Goal: Task Accomplishment & Management: Complete application form

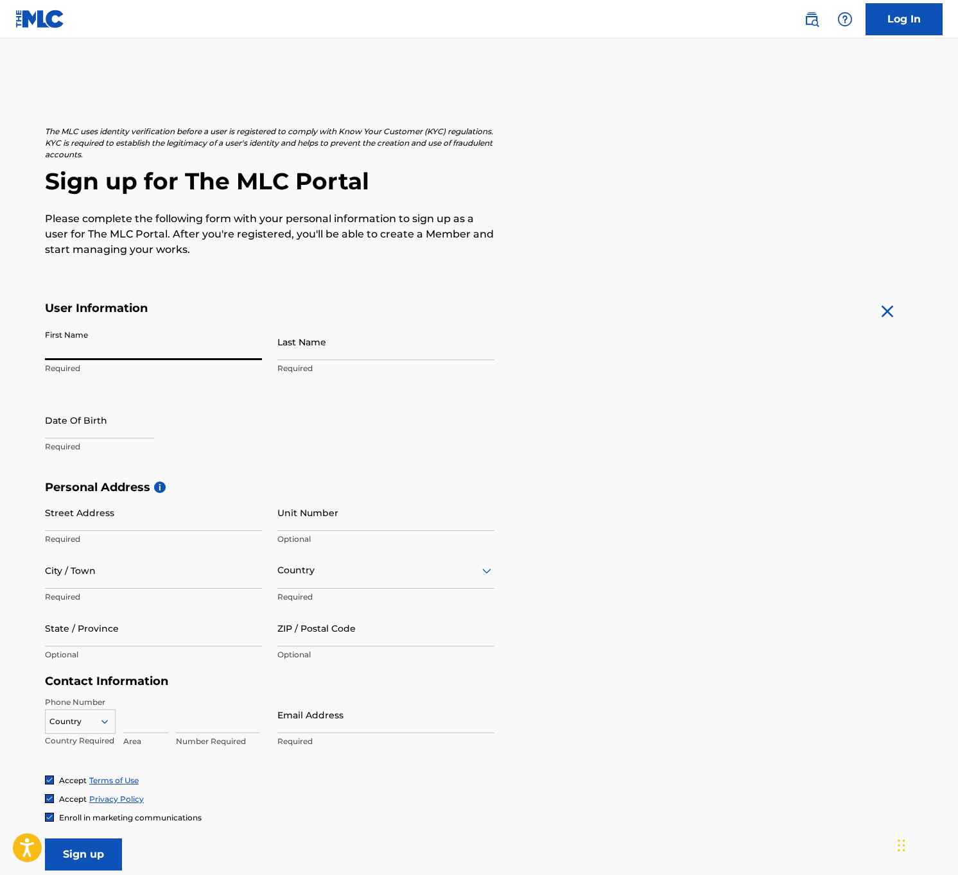
click at [256, 350] on input "First Name" at bounding box center [153, 342] width 217 height 37
type input "[PERSON_NAME]"
type input "[STREET_ADDRESS]"
type input "Apt 906"
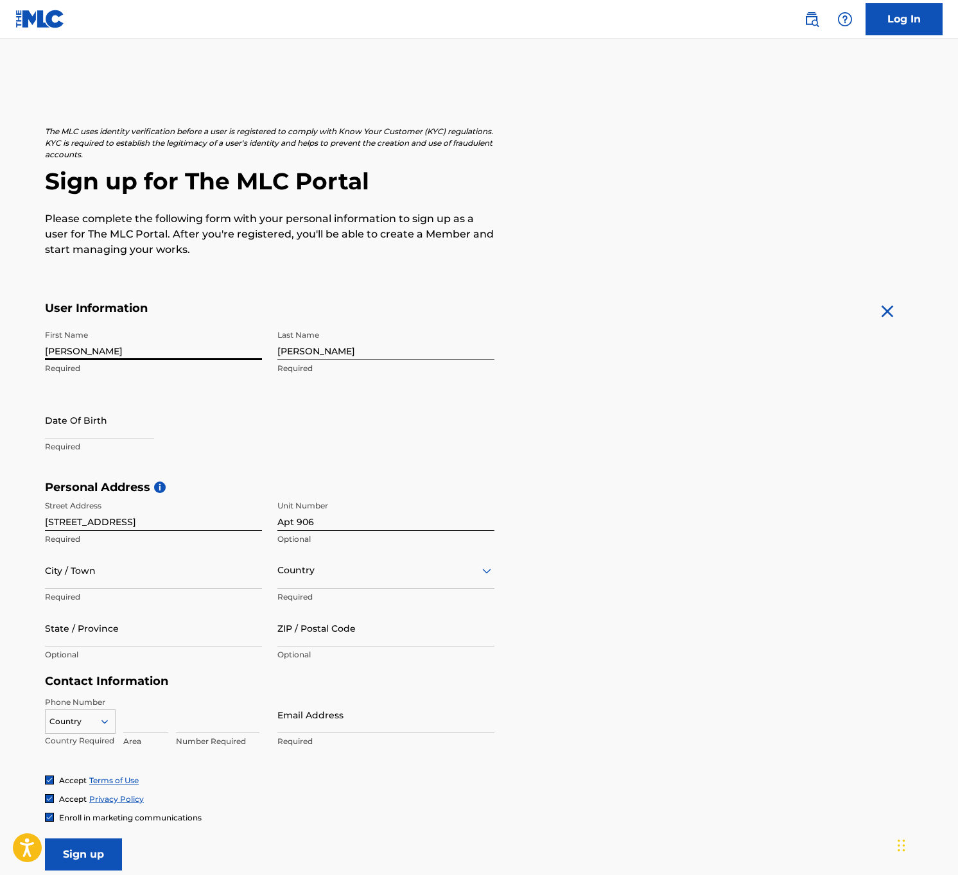
type input "[GEOGRAPHIC_DATA]"
type input "[US_STATE]"
type input "96815"
type input "[GEOGRAPHIC_DATA]"
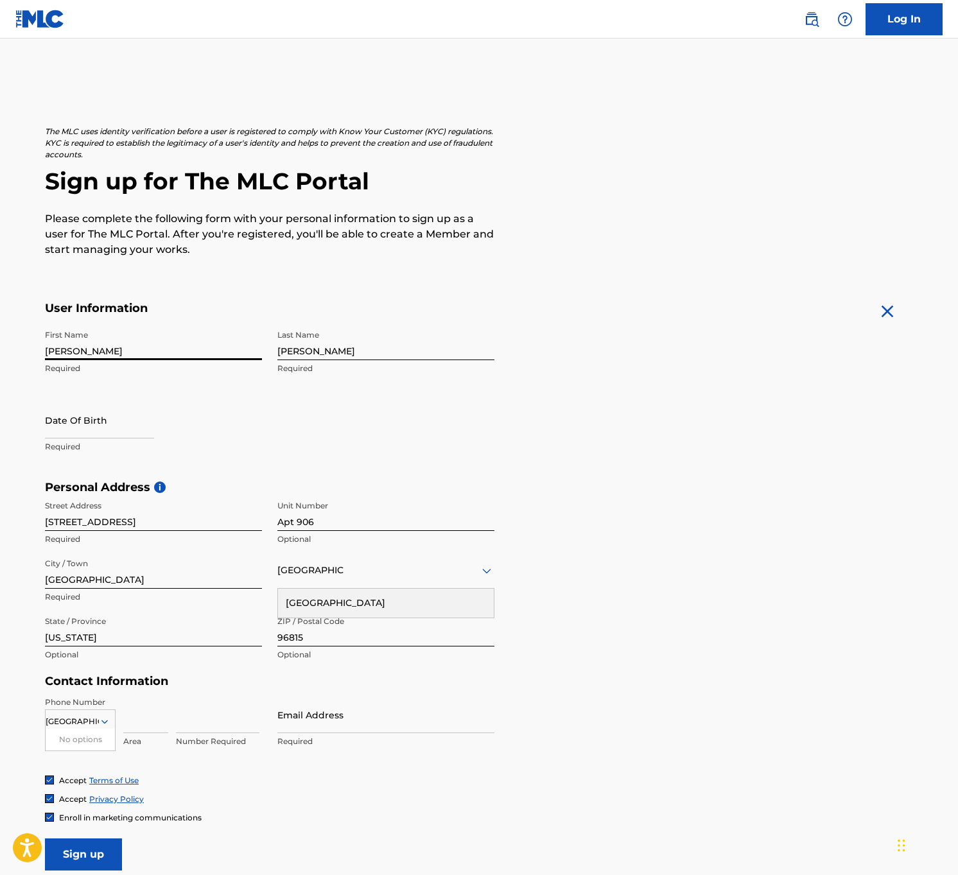
type input "3863075719"
type input "[EMAIL_ADDRESS][DOMAIN_NAME]"
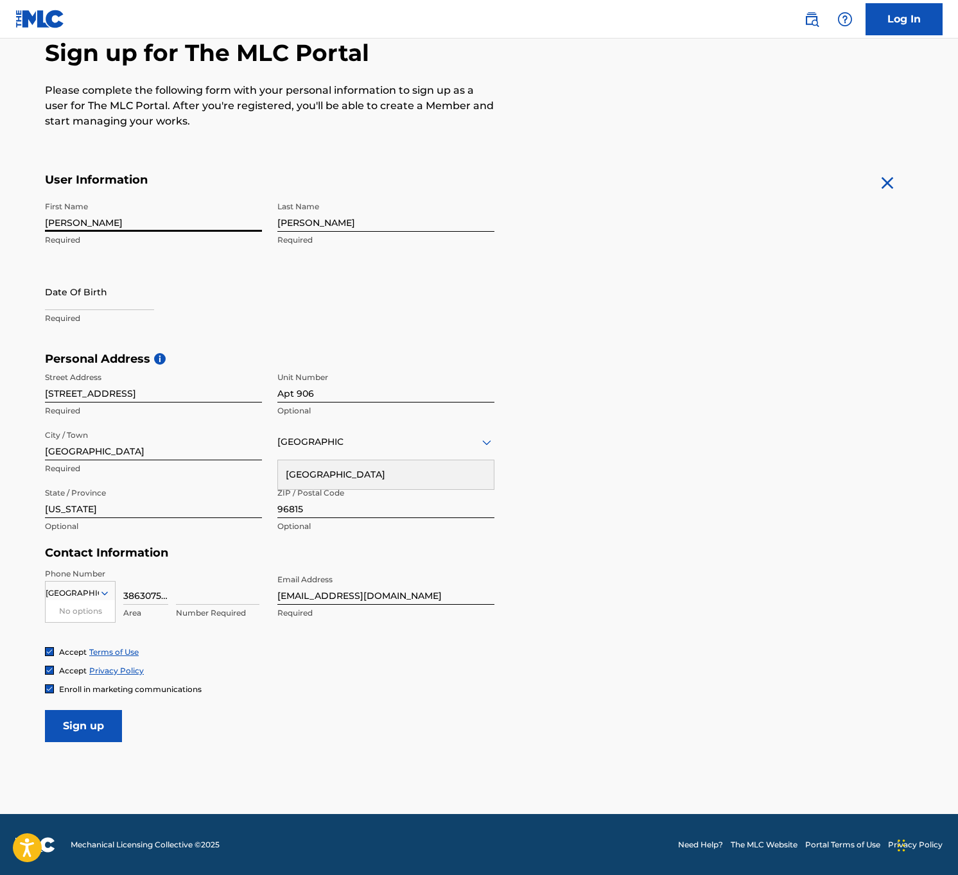
scroll to position [128, 0]
click at [207, 634] on div "Phone Number [GEOGRAPHIC_DATA] No options Country Required 3863075719 Area Numb…" at bounding box center [270, 608] width 450 height 78
click at [88, 728] on input "Sign up" at bounding box center [83, 727] width 77 height 32
click at [254, 597] on input at bounding box center [217, 587] width 83 height 37
type input "3863075719"
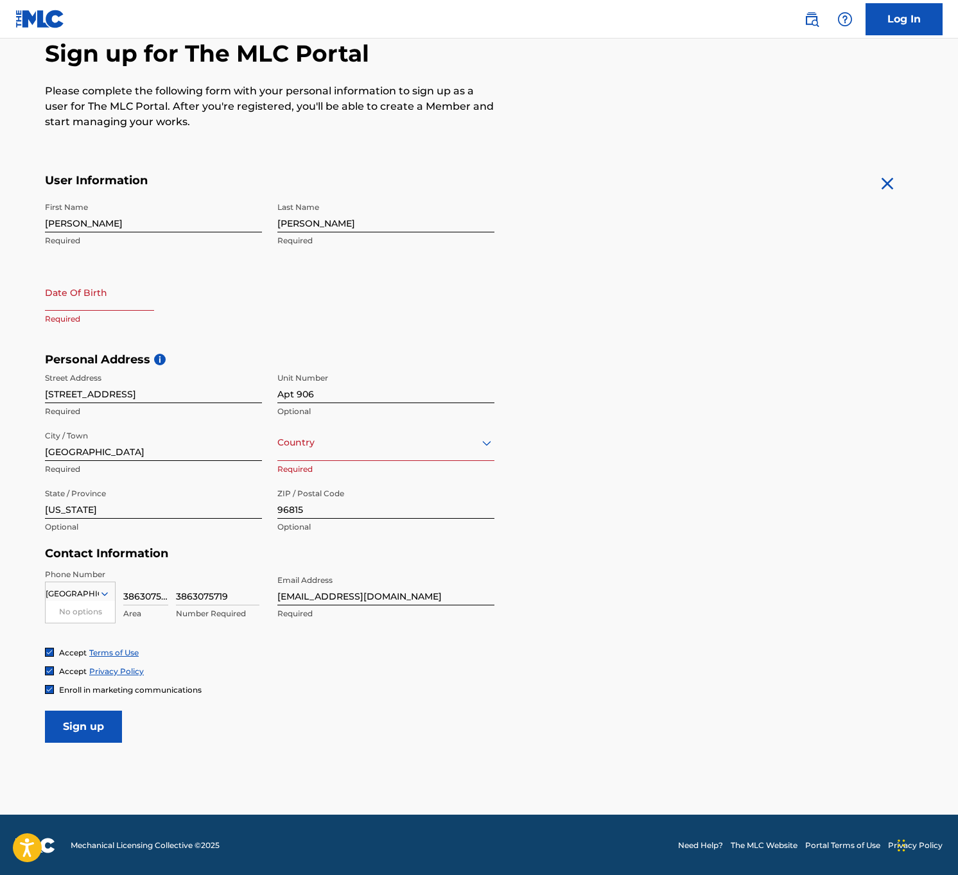
click at [155, 595] on input "3863075719" at bounding box center [145, 587] width 45 height 37
type input "386"
click at [203, 593] on input "3863075719" at bounding box center [217, 587] width 83 height 37
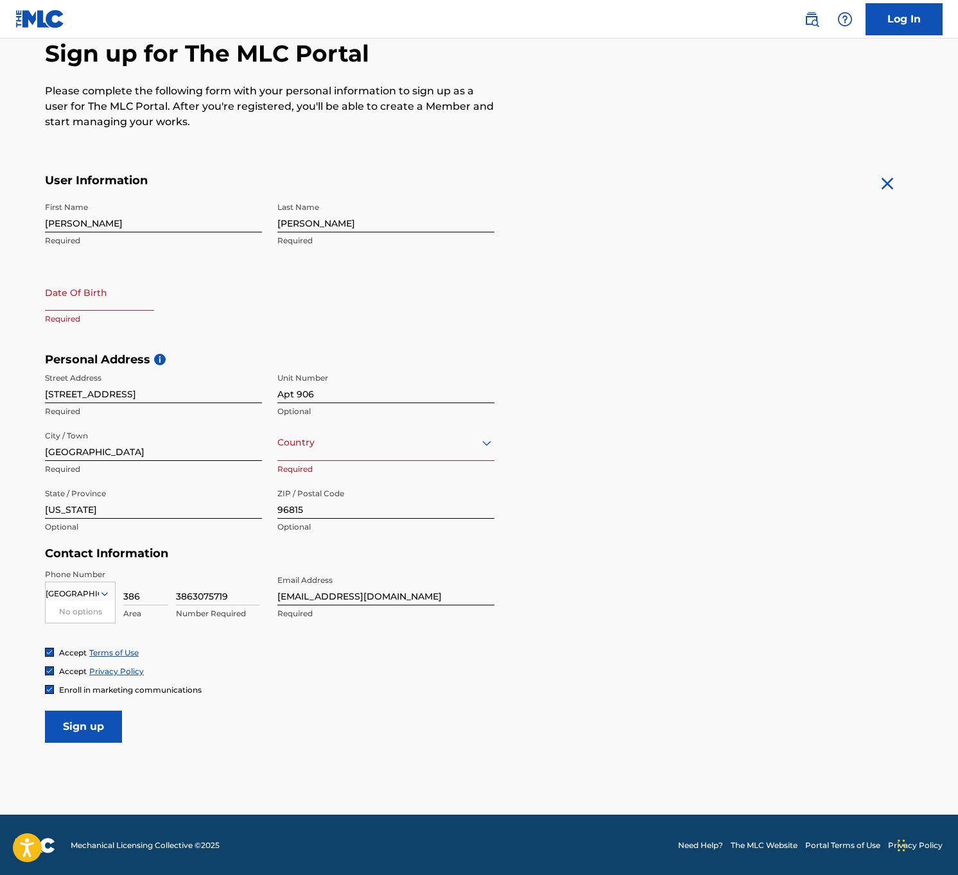
drag, startPoint x: 192, startPoint y: 593, endPoint x: 166, endPoint y: 593, distance: 25.7
click at [166, 593] on div "United States No options Required 386 Area 3863075719 Number Required" at bounding box center [153, 598] width 217 height 58
type input "3075719"
click at [236, 633] on div "Phone Number [GEOGRAPHIC_DATA] No options Required 386 Area 3075719 Number Requ…" at bounding box center [270, 608] width 450 height 78
click at [100, 737] on input "Sign up" at bounding box center [83, 727] width 77 height 32
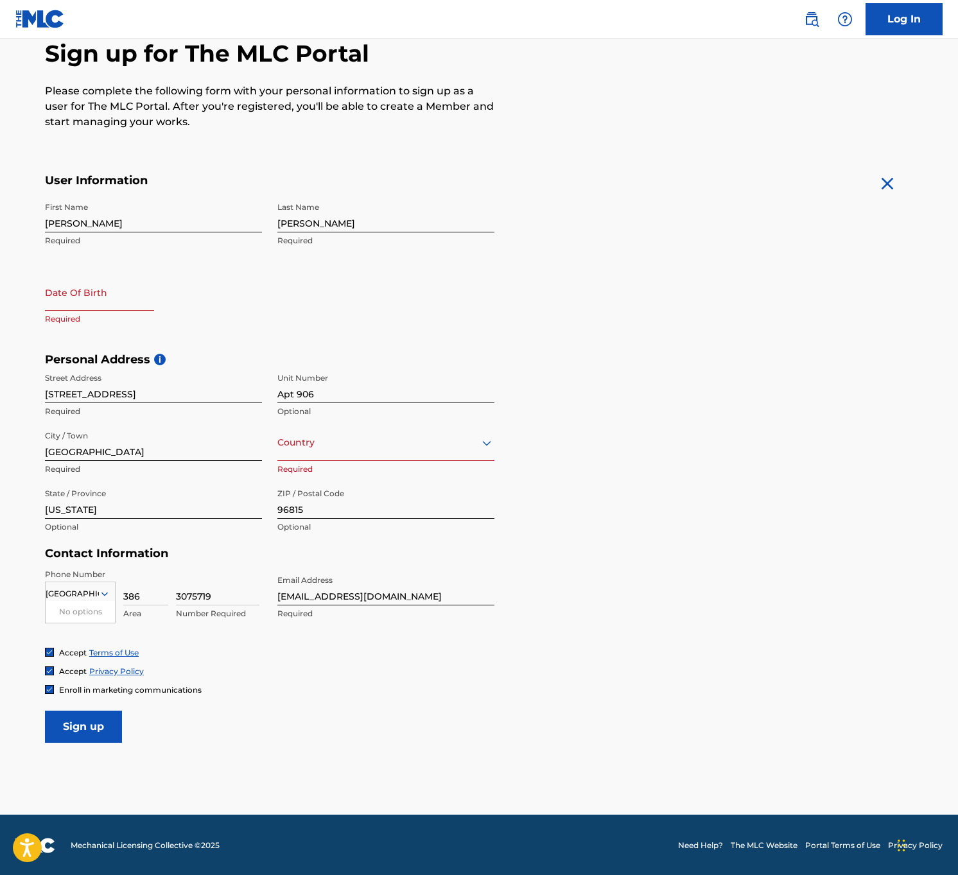
click at [91, 733] on input "Sign up" at bounding box center [83, 727] width 77 height 32
click at [178, 597] on input "3075719" at bounding box center [217, 587] width 83 height 37
drag, startPoint x: 157, startPoint y: 594, endPoint x: 109, endPoint y: 593, distance: 47.5
click at [109, 593] on div "United States No options Required 386 Area 3075719 Number Required" at bounding box center [153, 598] width 217 height 58
click at [177, 593] on input "3075719" at bounding box center [217, 587] width 83 height 37
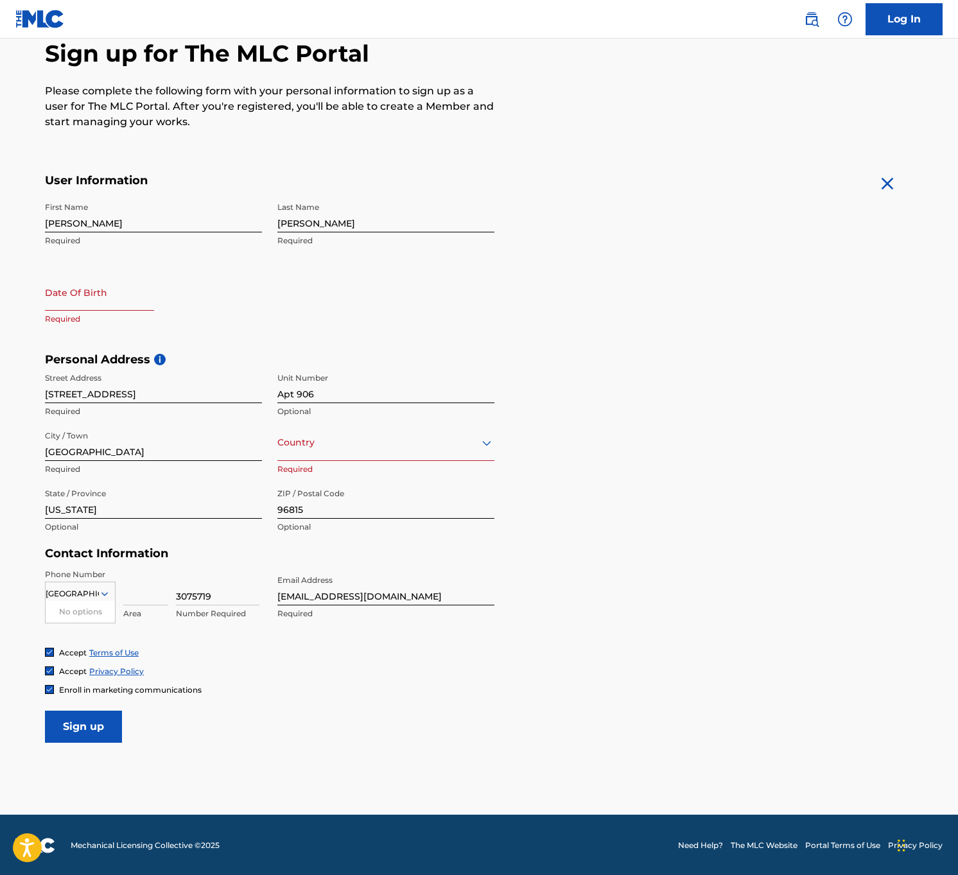
click at [252, 596] on input "3075719" at bounding box center [217, 587] width 83 height 37
type input "3863075719"
click at [175, 592] on div "United States No options Required 3863075719 Area 3075719 Number Required" at bounding box center [153, 598] width 217 height 58
click at [177, 593] on input "3075719" at bounding box center [217, 587] width 83 height 37
type input "3863075719"
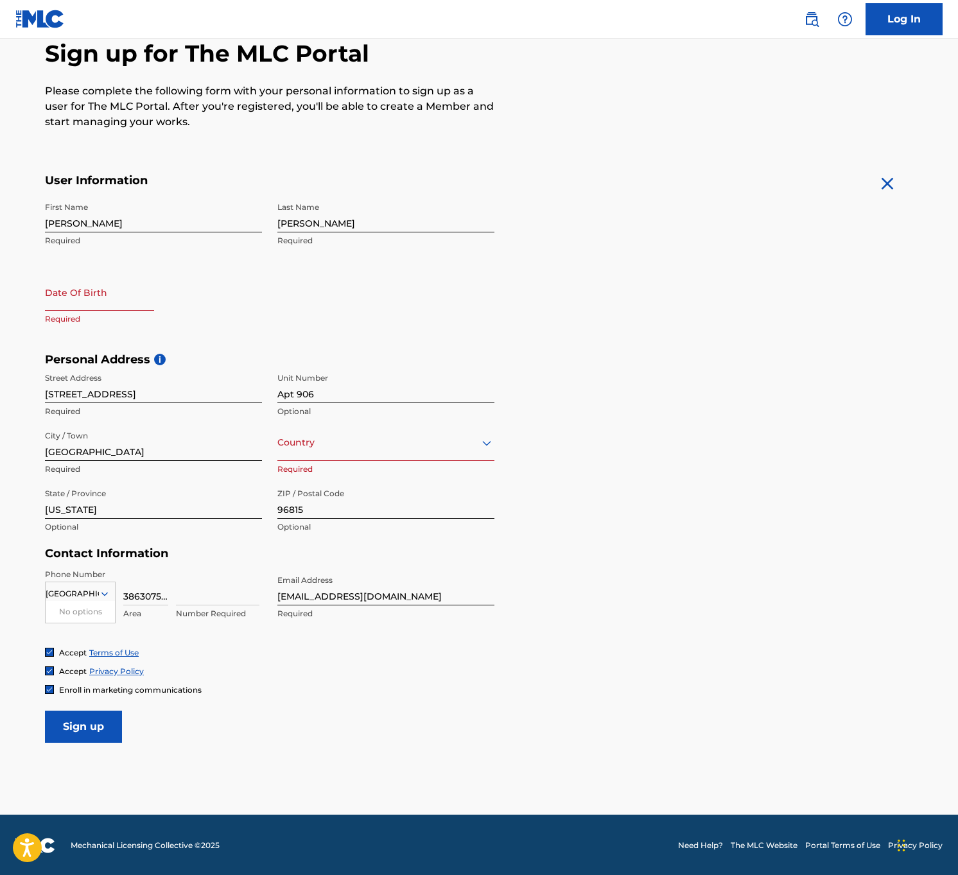
type input "3863075719"
click at [95, 730] on input "Sign up" at bounding box center [83, 727] width 77 height 32
select select "7"
select select "2025"
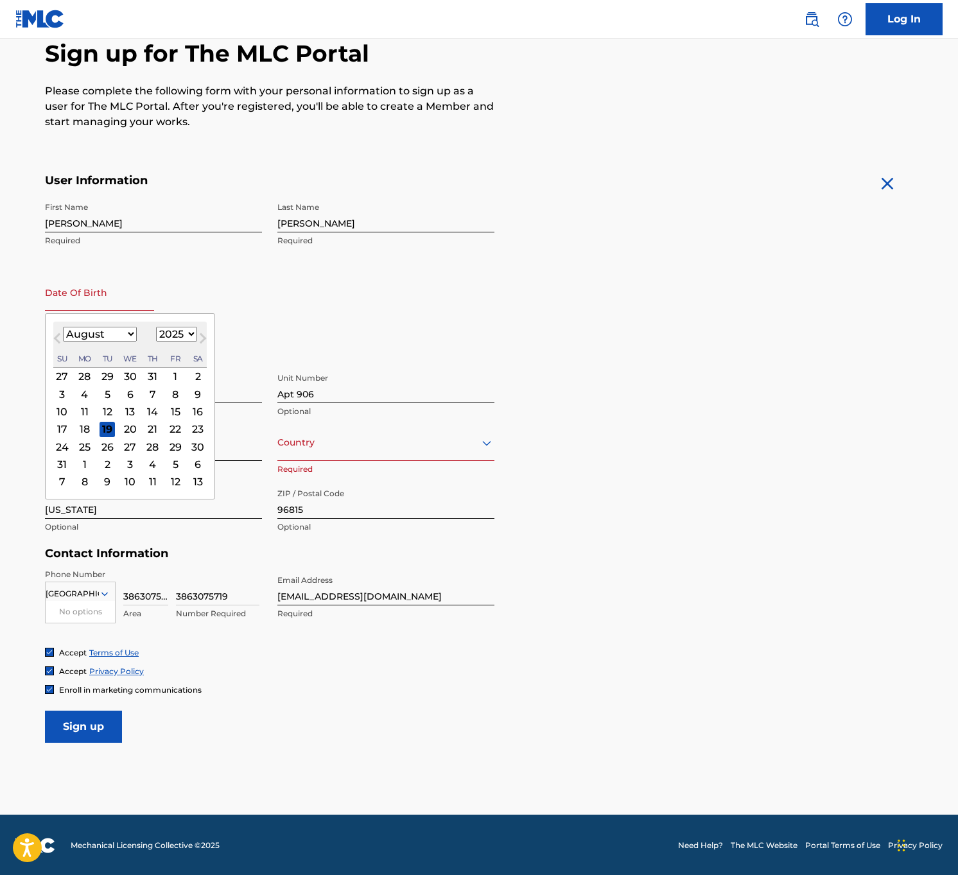
click at [152, 590] on input "3863075719" at bounding box center [145, 587] width 45 height 37
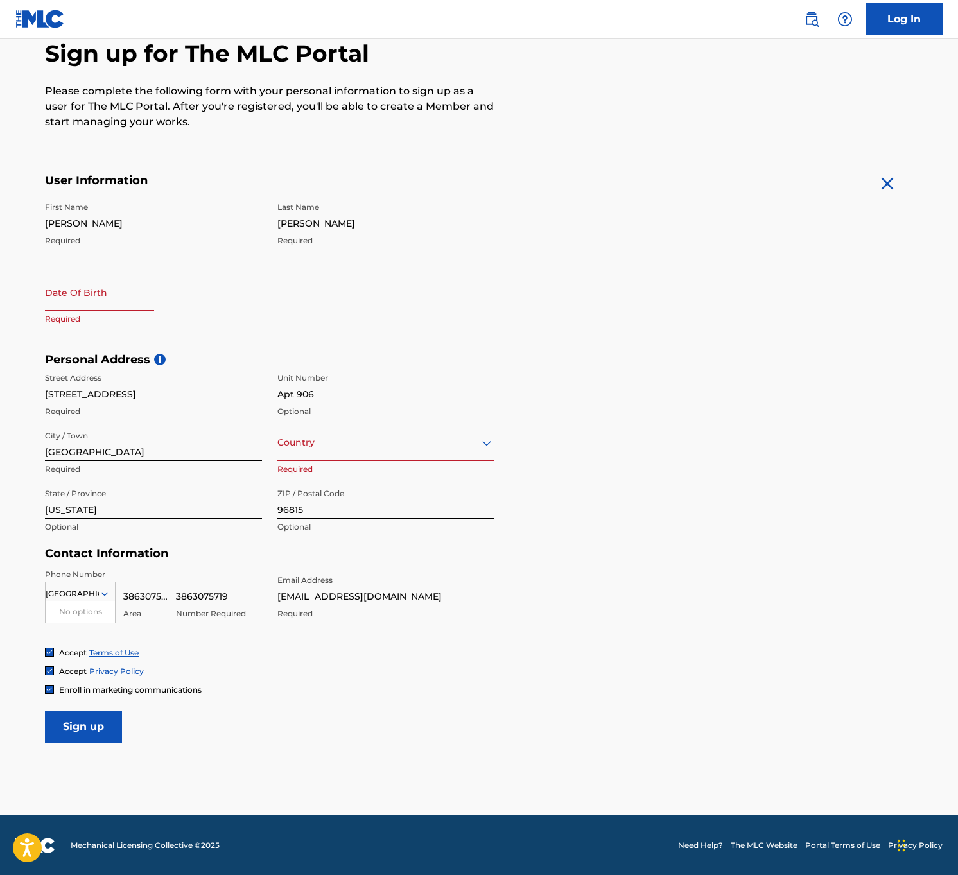
click at [148, 592] on input "3863075719" at bounding box center [145, 587] width 45 height 37
click at [76, 588] on input "[GEOGRAPHIC_DATA]" at bounding box center [72, 594] width 53 height 12
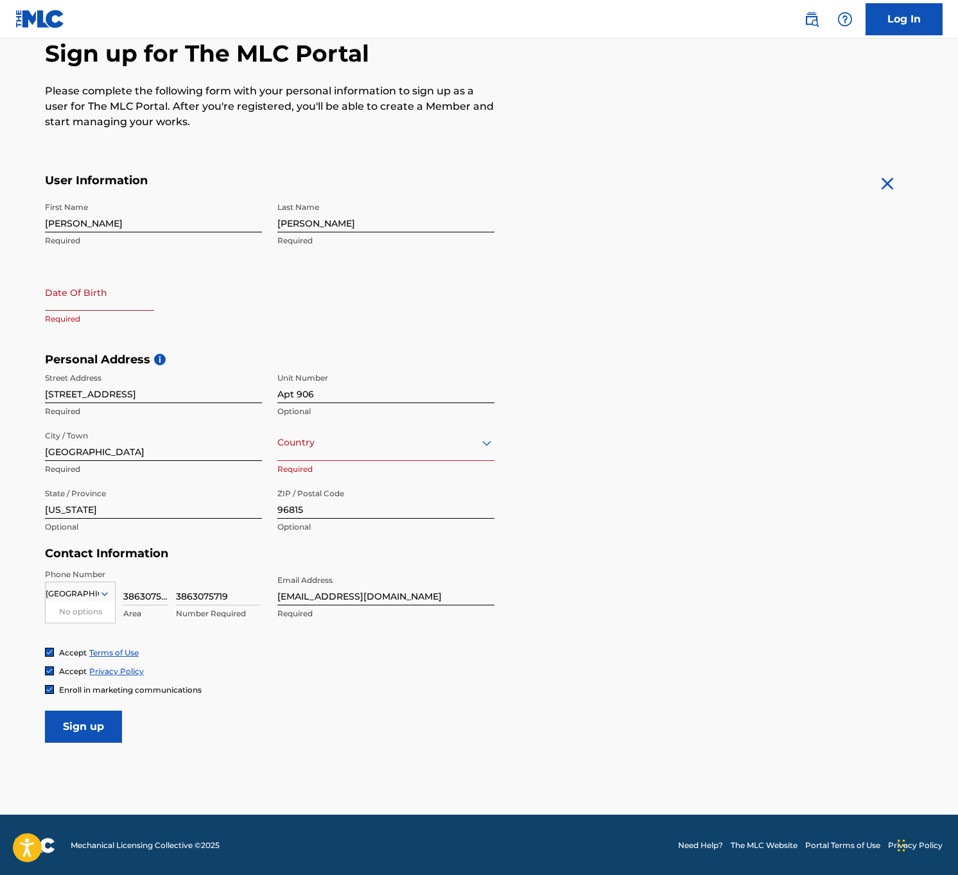
click at [94, 612] on div "No options" at bounding box center [80, 612] width 69 height 22
click at [108, 592] on icon at bounding box center [104, 594] width 6 height 4
click at [84, 616] on div "US, [GEOGRAPHIC_DATA] +1" at bounding box center [80, 626] width 69 height 50
click at [145, 595] on input "3863075719" at bounding box center [145, 587] width 45 height 37
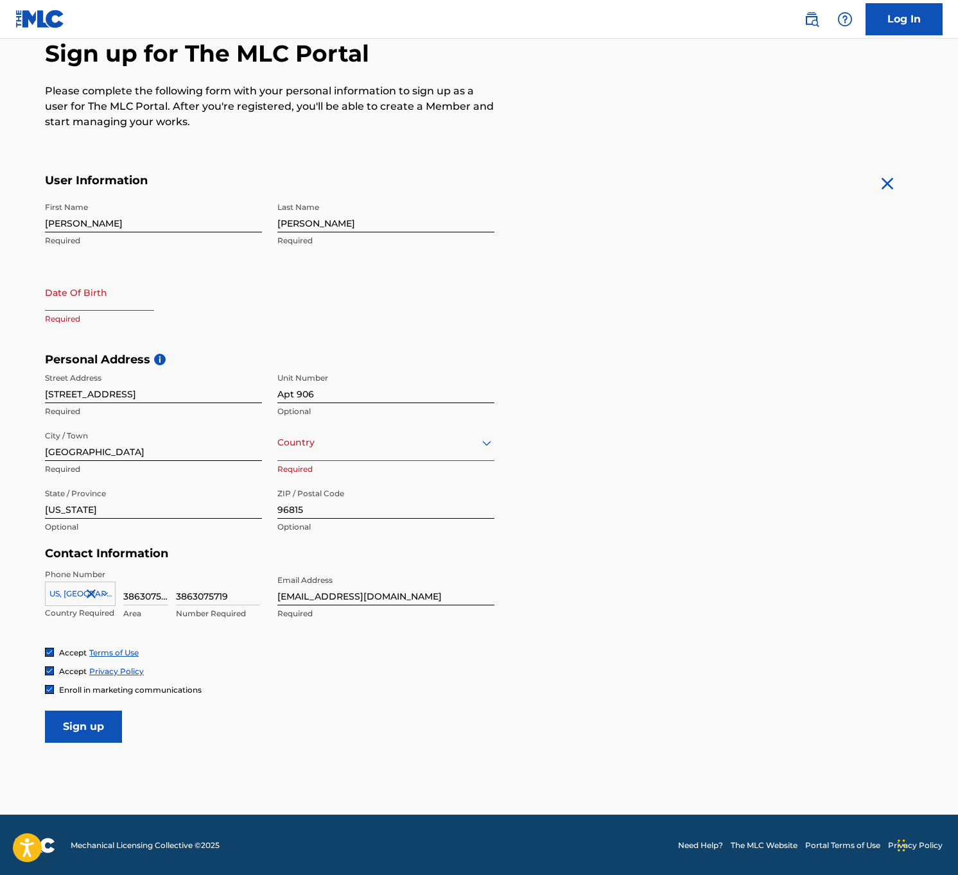
click at [145, 595] on input "3863075719" at bounding box center [145, 587] width 45 height 37
type input "386"
click at [198, 592] on input "3863075719" at bounding box center [217, 587] width 83 height 37
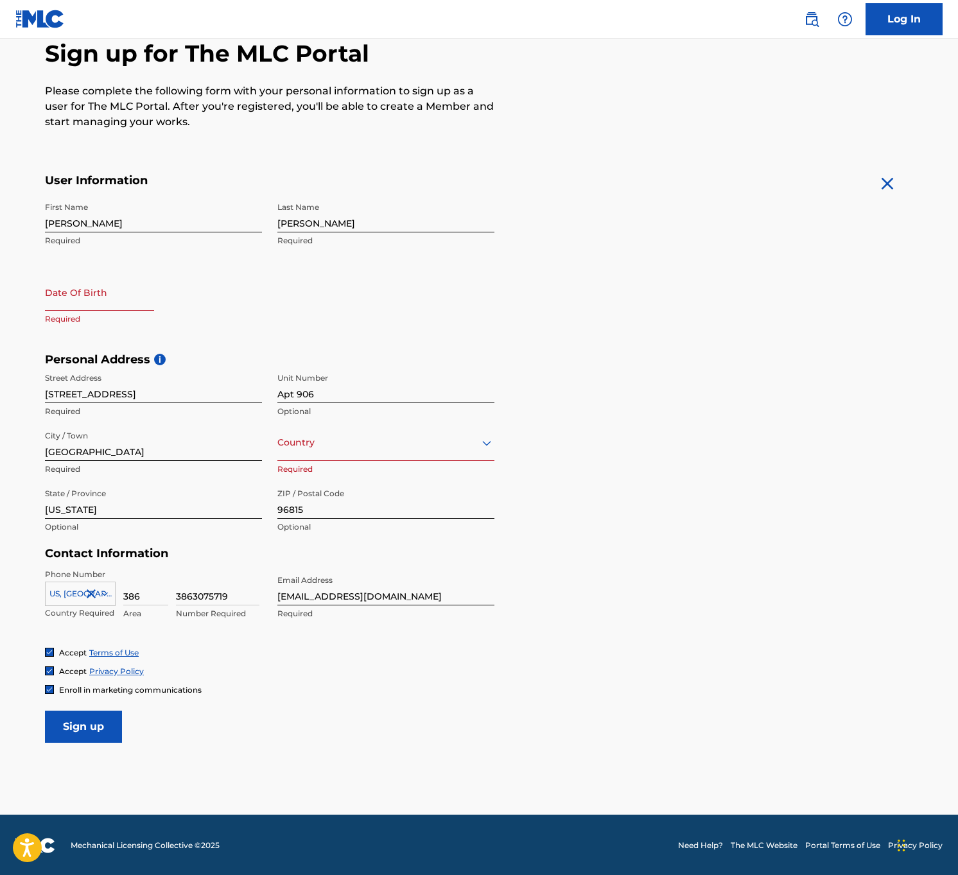
click at [192, 593] on input "3863075719" at bounding box center [217, 587] width 83 height 37
drag, startPoint x: 177, startPoint y: 596, endPoint x: 159, endPoint y: 595, distance: 17.4
click at [159, 595] on div "[GEOGRAPHIC_DATA], [GEOGRAPHIC_DATA] +1 Country Required 386 Area 3863075719 Nu…" at bounding box center [153, 598] width 217 height 58
type input "3075719"
select select "7"
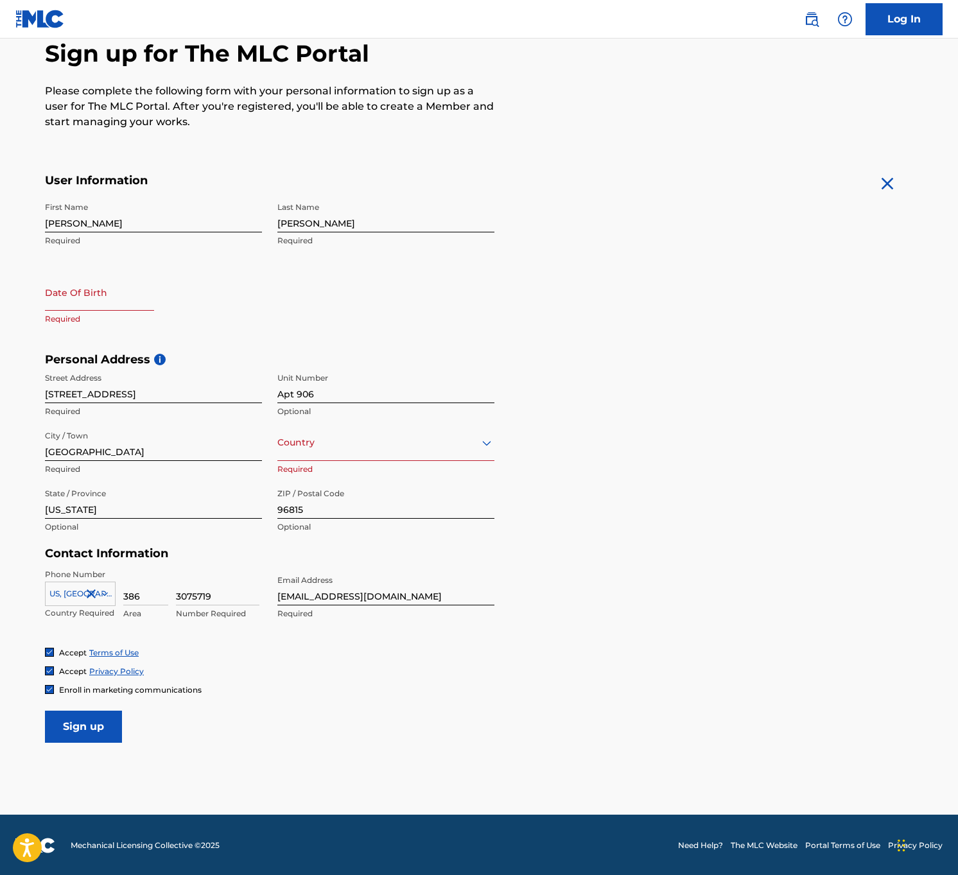
select select "2025"
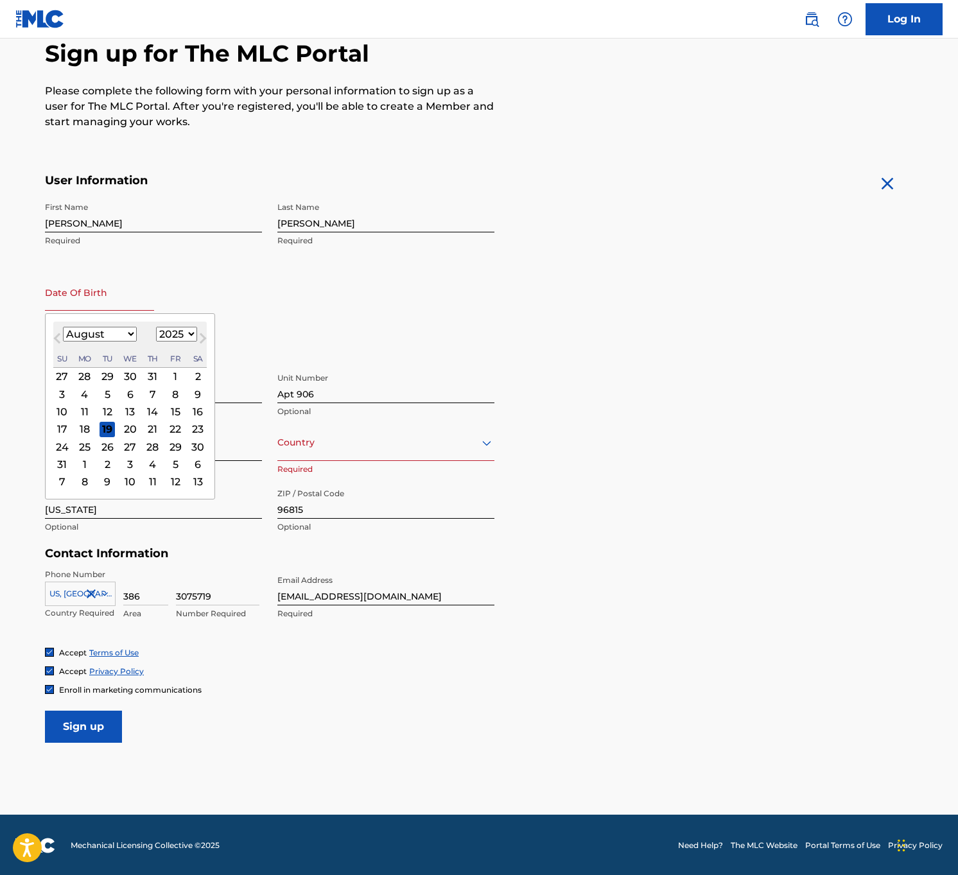
click at [94, 301] on input "text" at bounding box center [99, 292] width 109 height 37
type input "05"
select select "1986"
select select "4"
click at [85, 447] on div "26" at bounding box center [84, 446] width 15 height 15
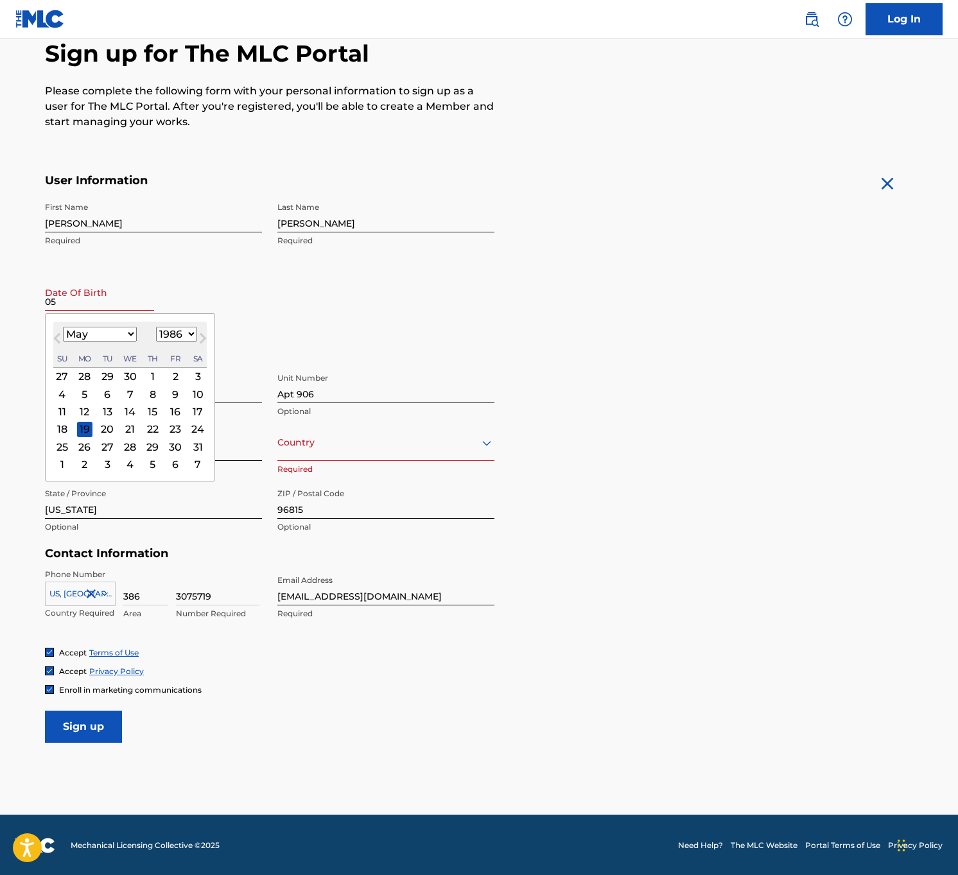
type input "[DATE]"
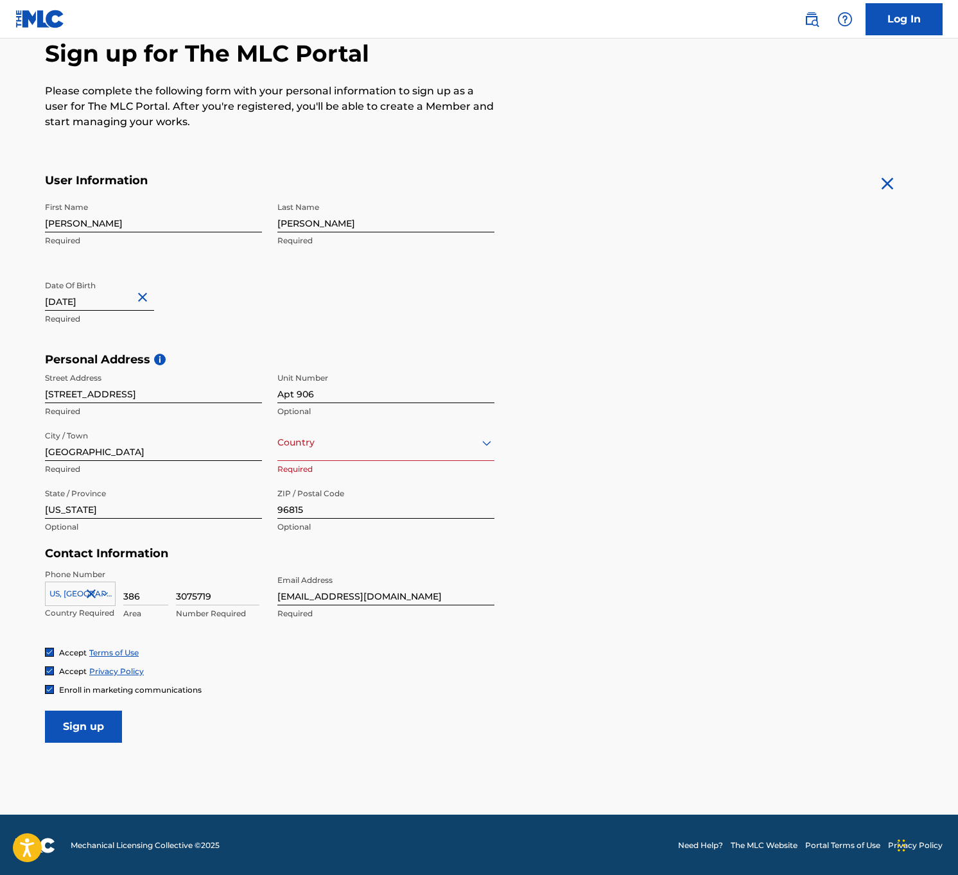
click at [86, 729] on input "Sign up" at bounding box center [83, 727] width 77 height 32
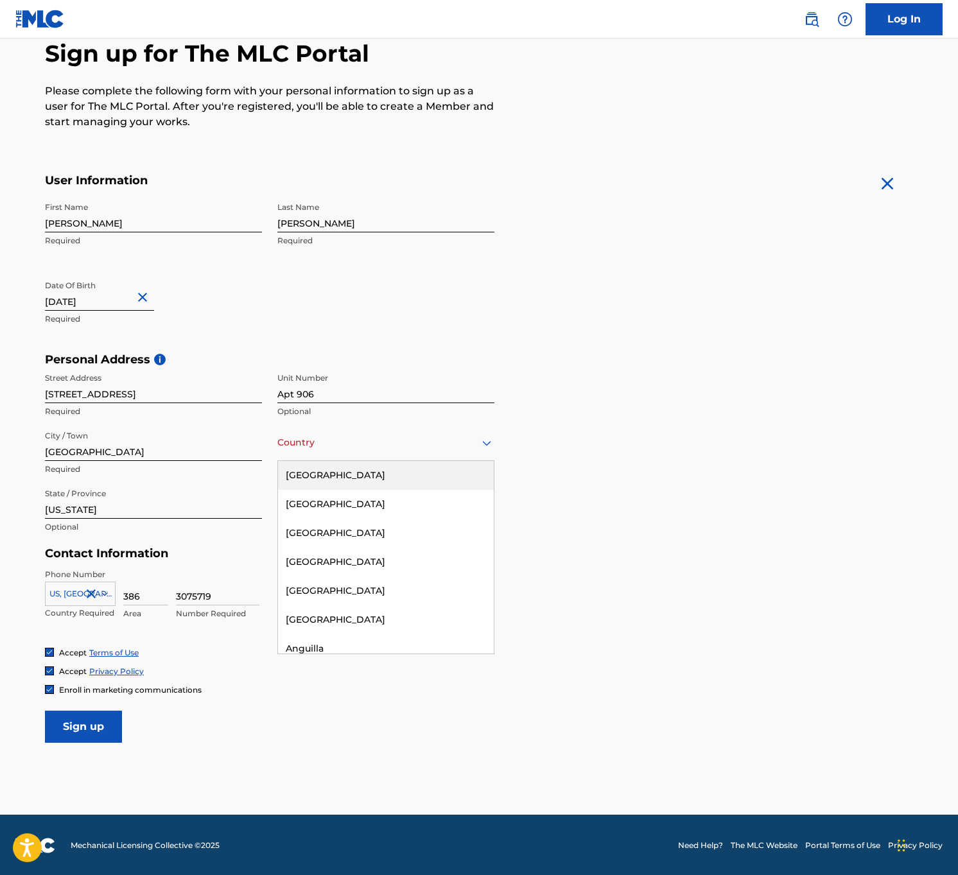
click at [358, 449] on div at bounding box center [385, 443] width 217 height 16
click at [356, 478] on div "[GEOGRAPHIC_DATA]" at bounding box center [386, 475] width 216 height 29
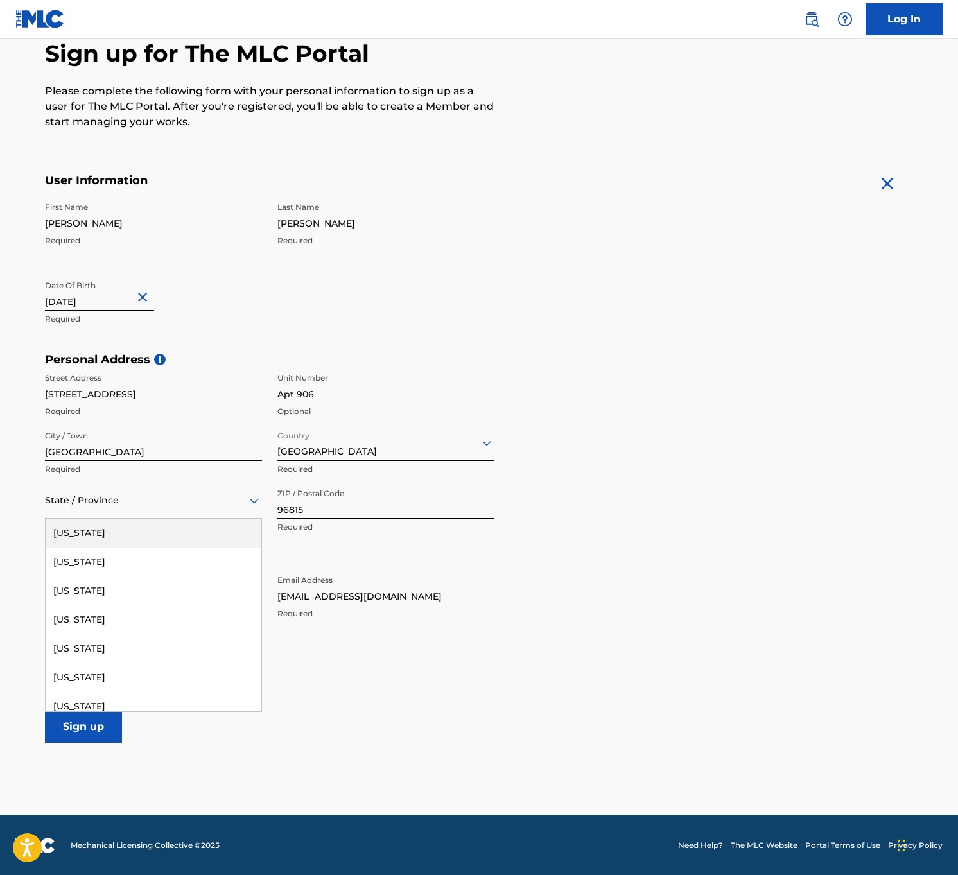
click at [153, 504] on div at bounding box center [153, 501] width 217 height 16
type input "hi"
click at [71, 494] on div at bounding box center [153, 501] width 217 height 16
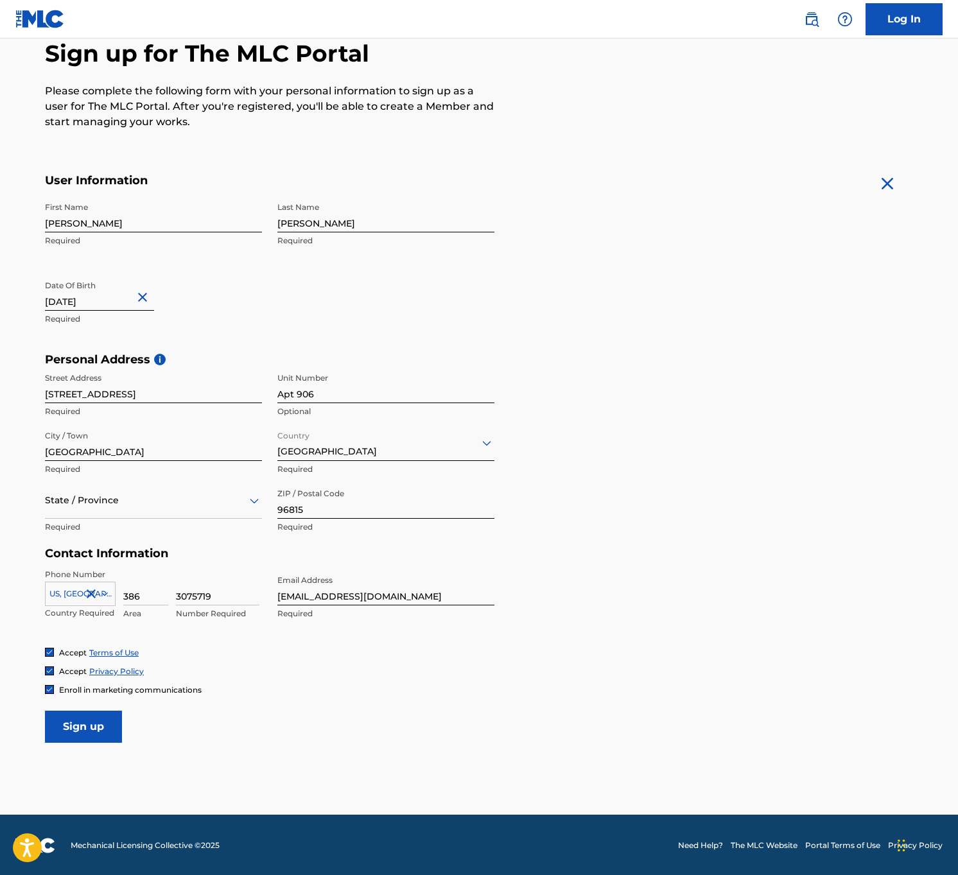
click at [69, 499] on div at bounding box center [153, 501] width 217 height 16
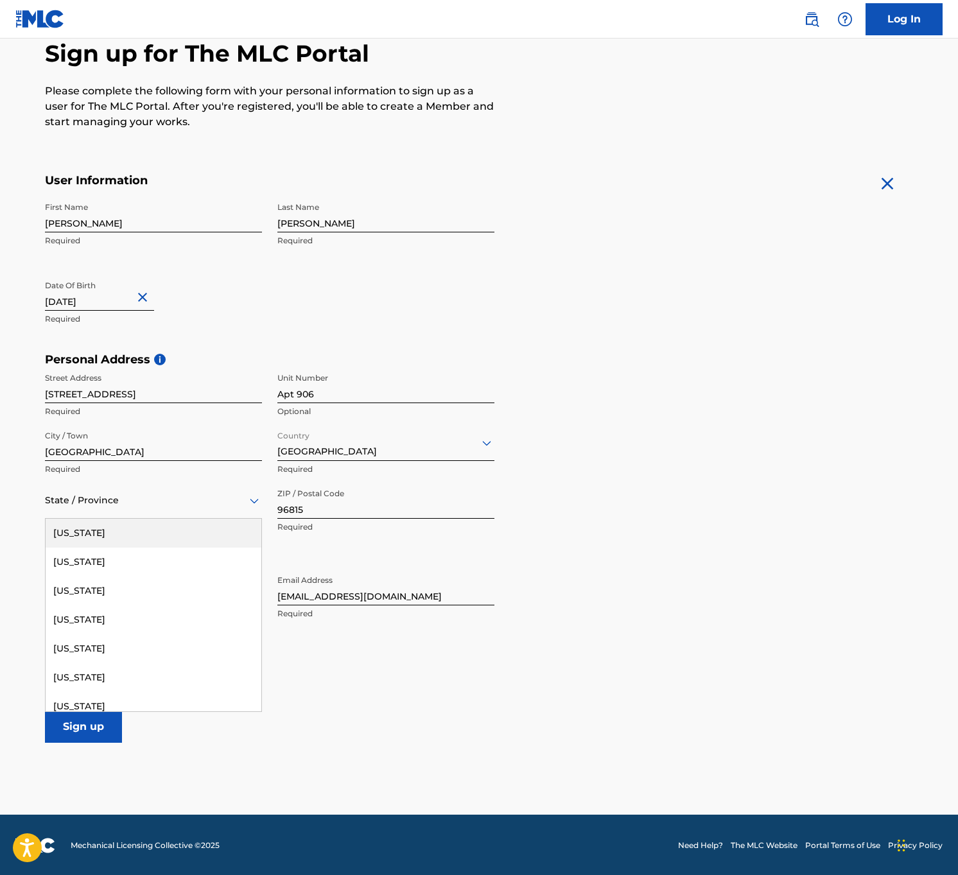
type input "h"
click at [197, 527] on div "[US_STATE]" at bounding box center [154, 533] width 216 height 29
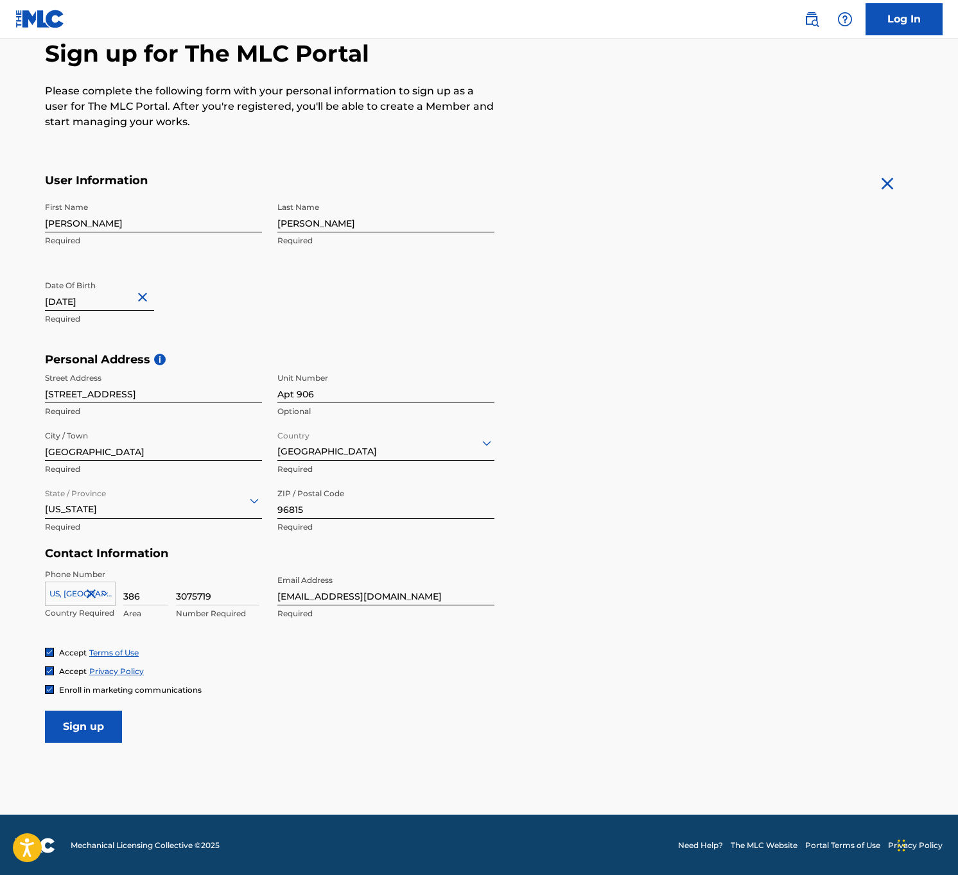
click at [101, 722] on input "Sign up" at bounding box center [83, 727] width 77 height 32
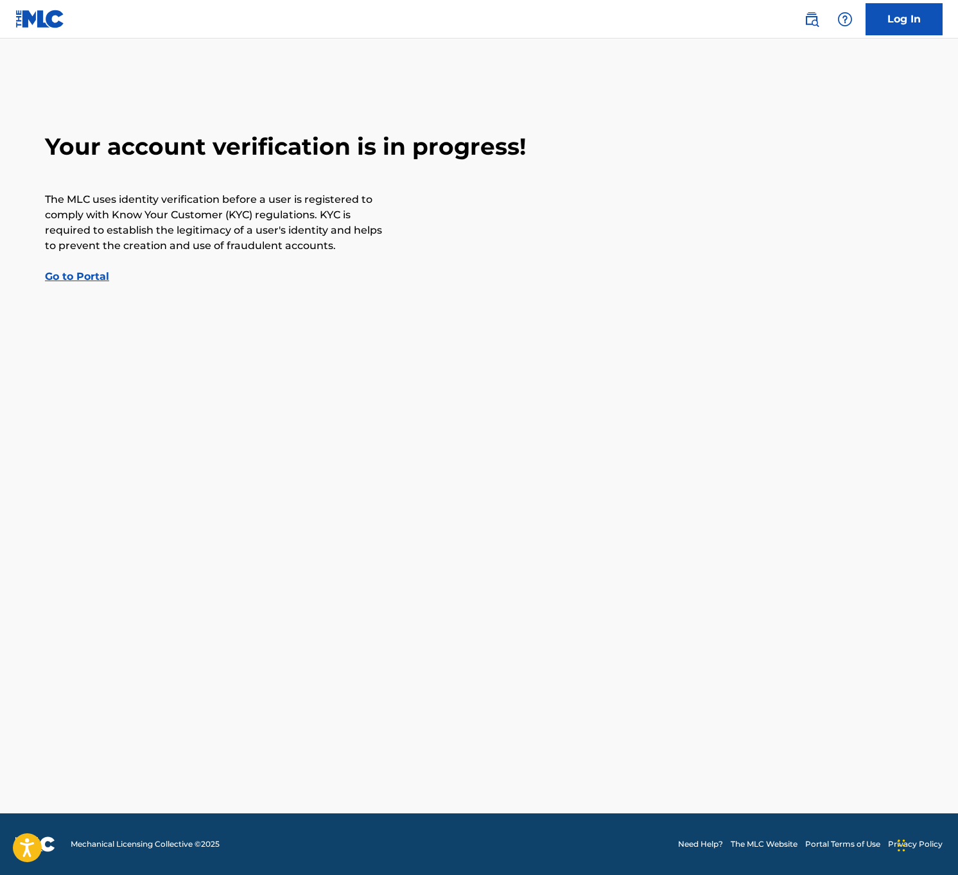
click at [76, 276] on link "Go to Portal" at bounding box center [77, 276] width 64 height 12
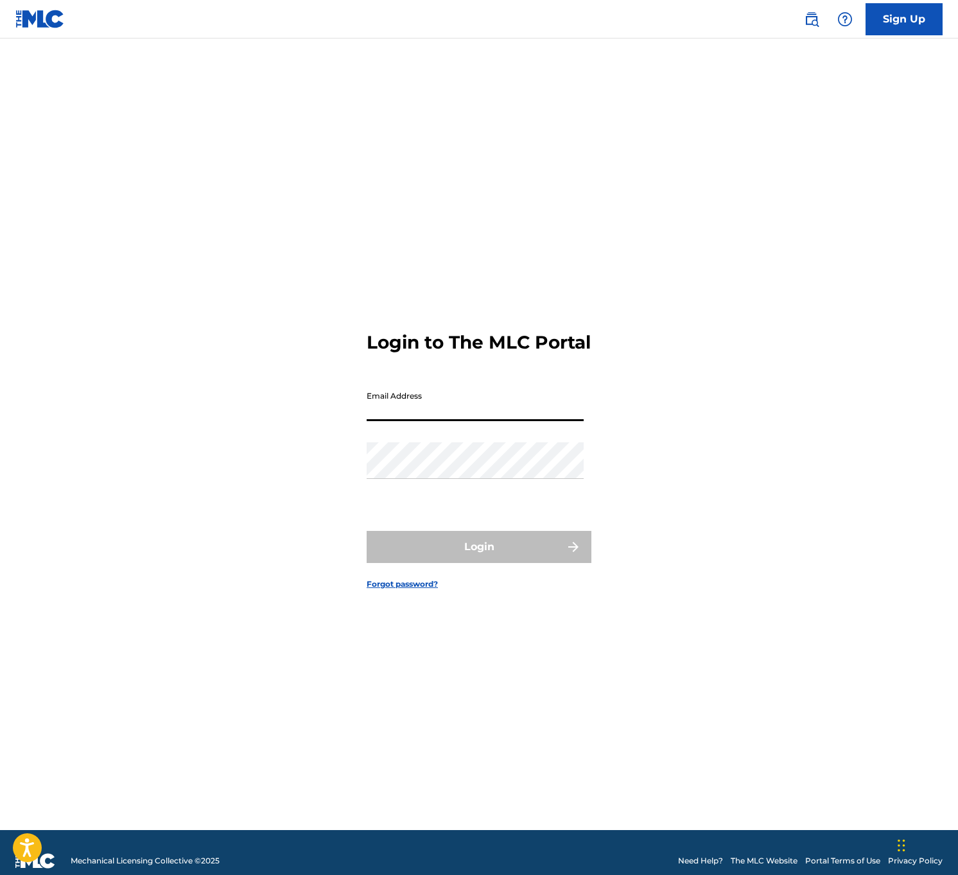
type input "[EMAIL_ADDRESS][DOMAIN_NAME]"
click at [714, 439] on div "Login to The MLC Portal Email Address [EMAIL_ADDRESS][DOMAIN_NAME] Password Log…" at bounding box center [479, 451] width 899 height 760
click at [31, 16] on img at bounding box center [39, 19] width 49 height 19
click at [37, 18] on img at bounding box center [39, 19] width 49 height 19
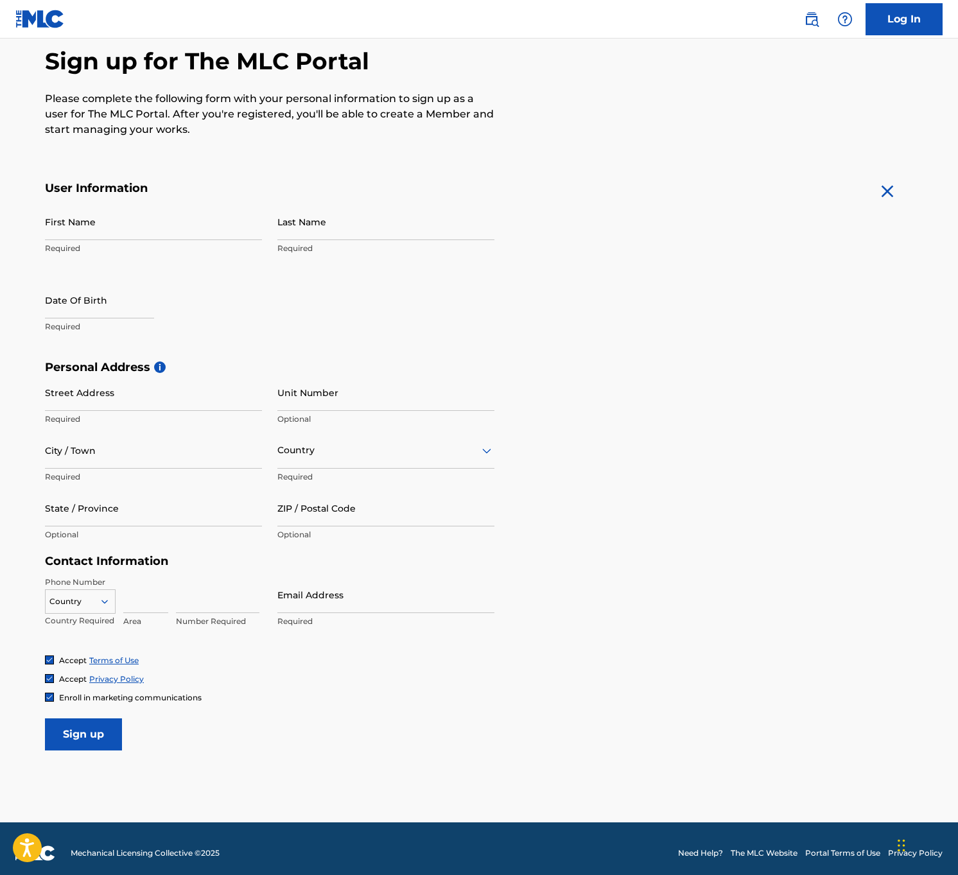
scroll to position [121, 0]
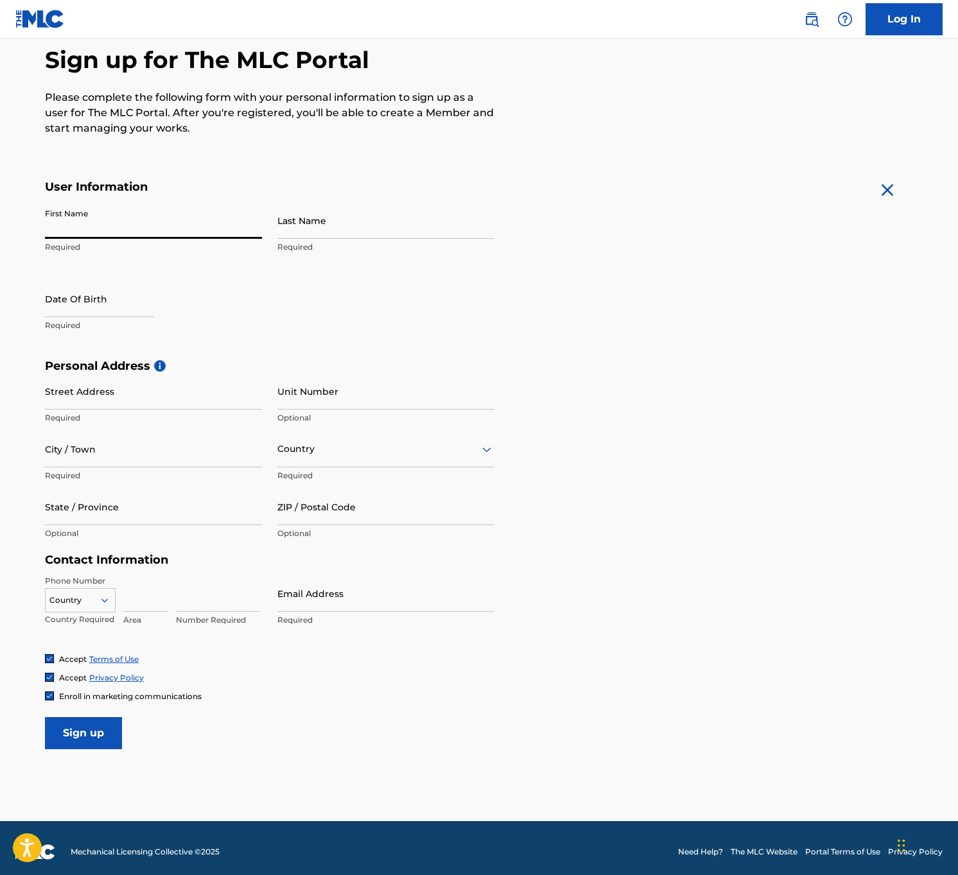
click at [258, 230] on input "First Name" at bounding box center [153, 220] width 217 height 37
type input "[PERSON_NAME]"
type input "[STREET_ADDRESS]"
type input "Apt 906"
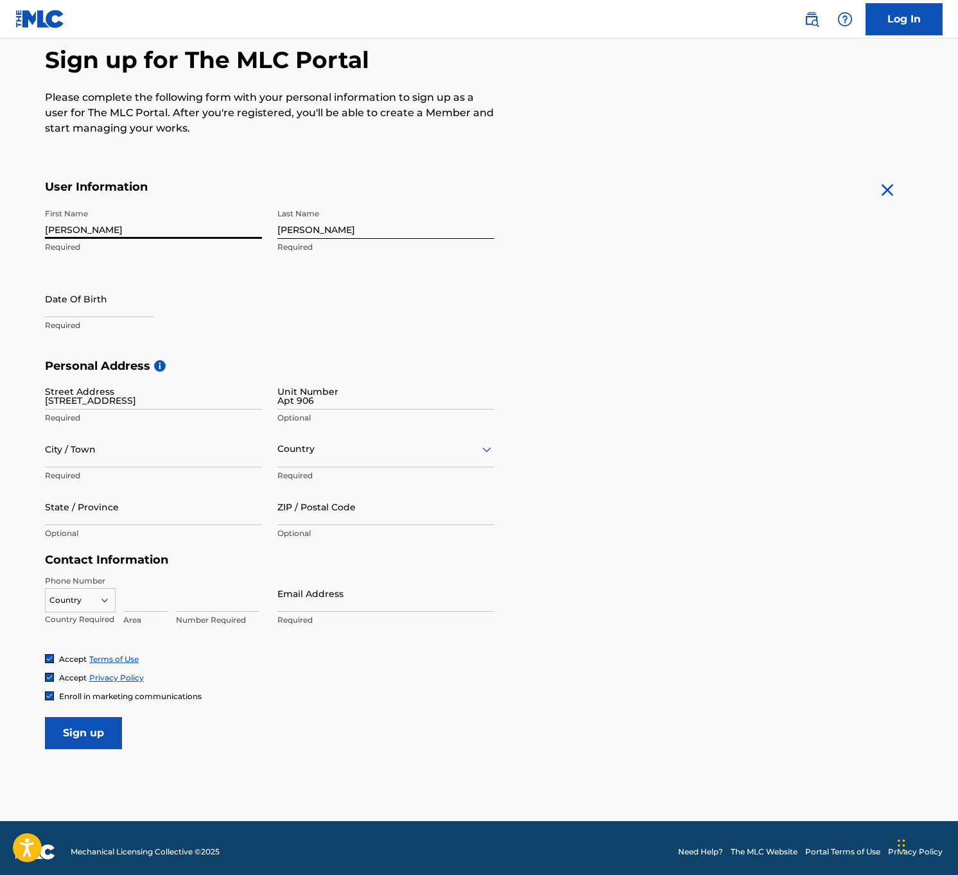
type input "[GEOGRAPHIC_DATA]"
type input "[US_STATE]"
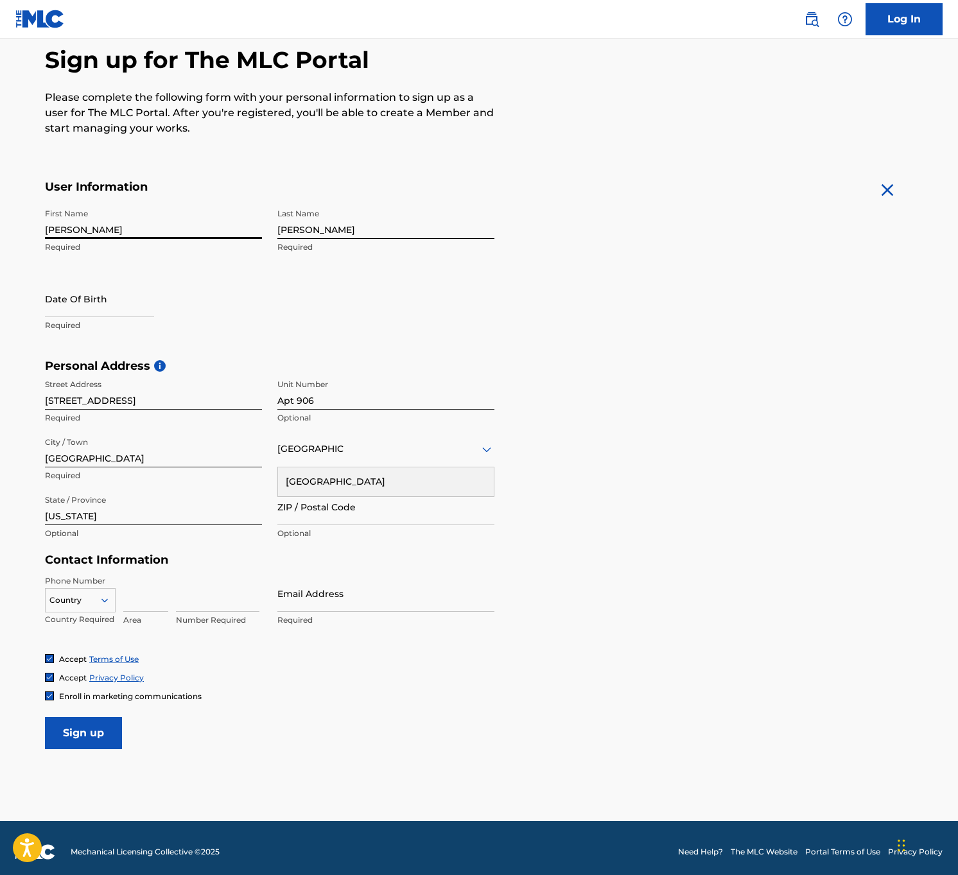
type input "96815"
type input "[GEOGRAPHIC_DATA]"
type input "3863075719"
type input "[EMAIL_ADDRESS][DOMAIN_NAME]"
click at [441, 694] on div "Enroll in marketing communications" at bounding box center [479, 696] width 868 height 11
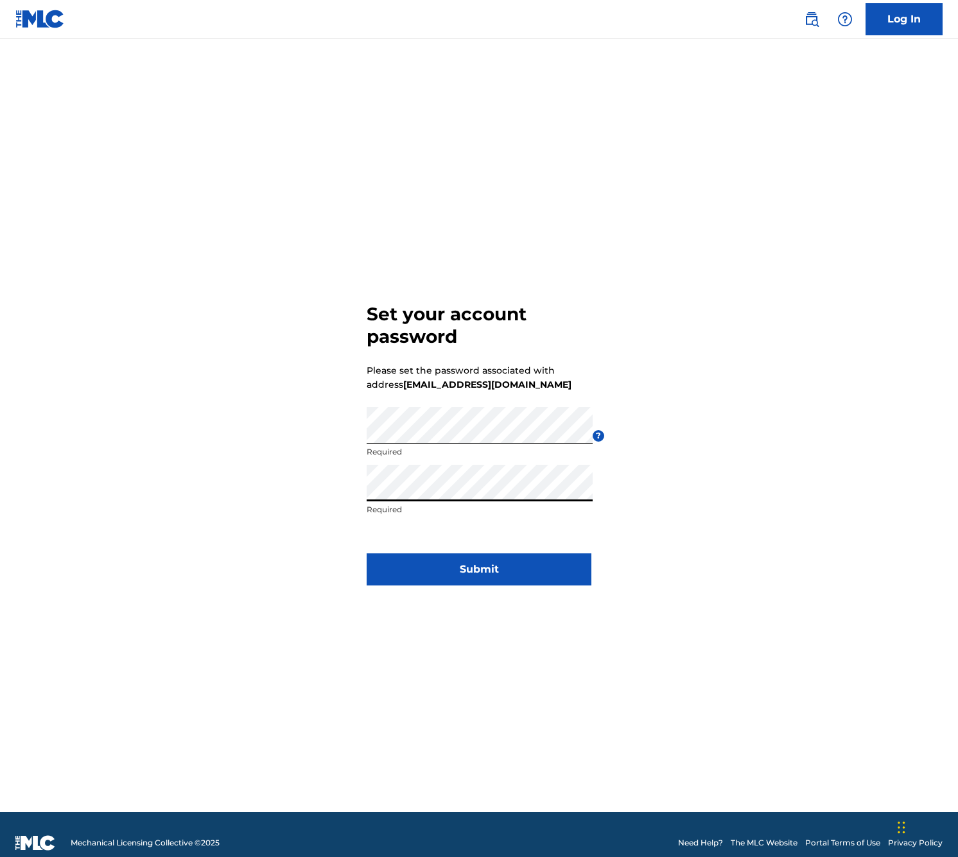
click at [470, 570] on button "Submit" at bounding box center [479, 570] width 225 height 32
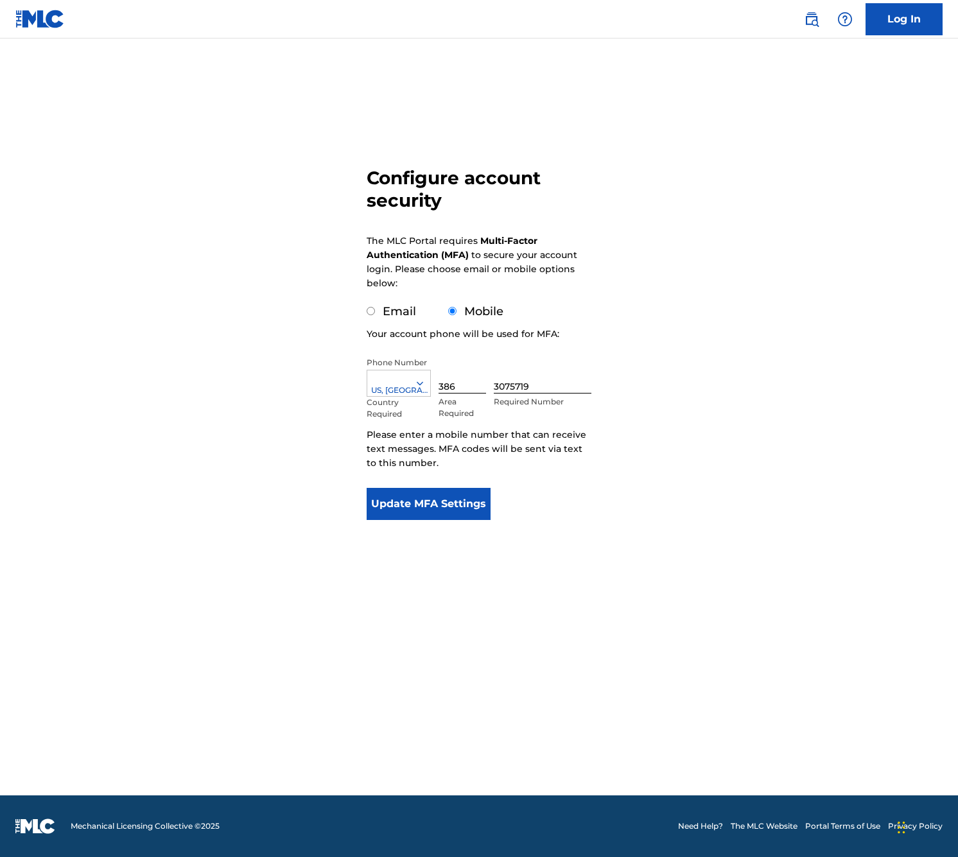
click at [435, 505] on button "Update MFA Settings" at bounding box center [429, 504] width 124 height 32
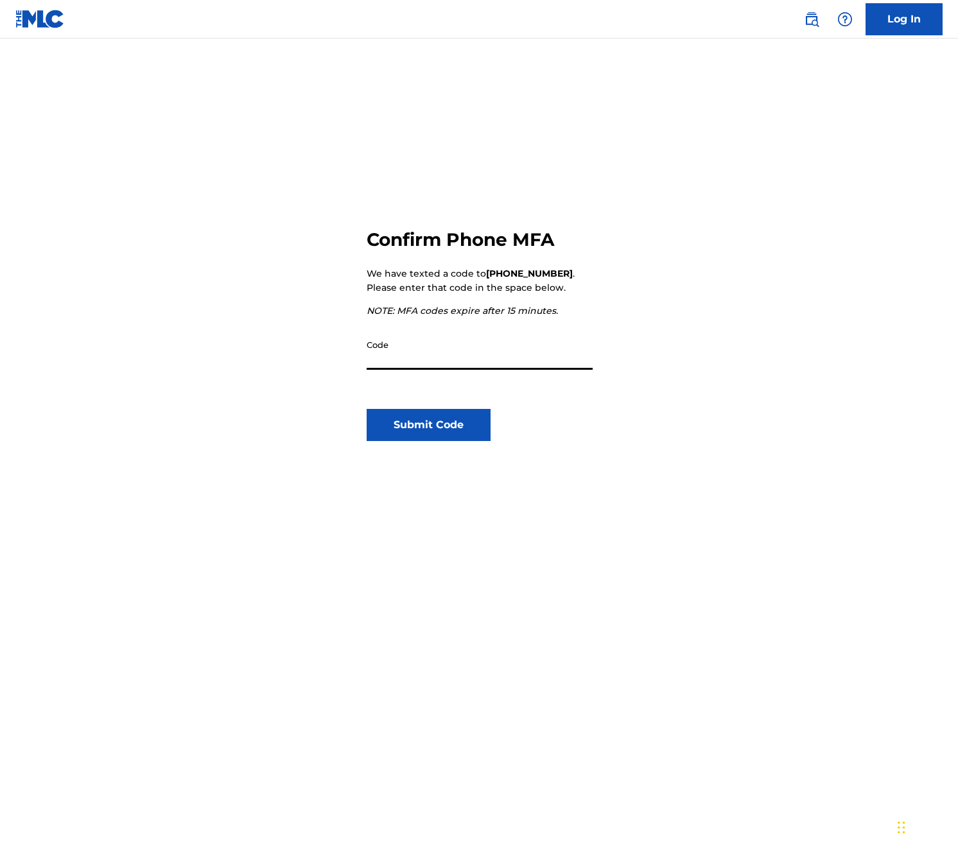
click at [422, 362] on input "Code" at bounding box center [480, 351] width 226 height 37
click at [423, 362] on input "Code" at bounding box center [480, 351] width 226 height 37
type input "802846"
click at [432, 419] on button "Submit Code" at bounding box center [429, 425] width 124 height 32
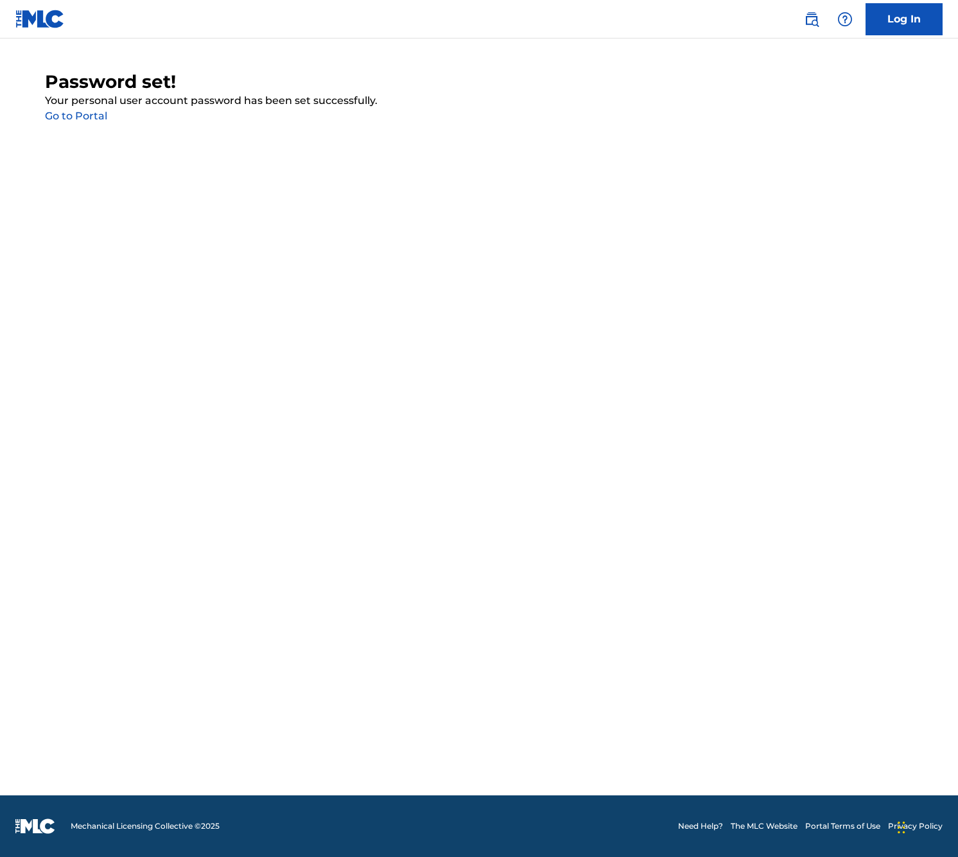
click at [85, 116] on link "Go to Portal" at bounding box center [76, 116] width 62 height 12
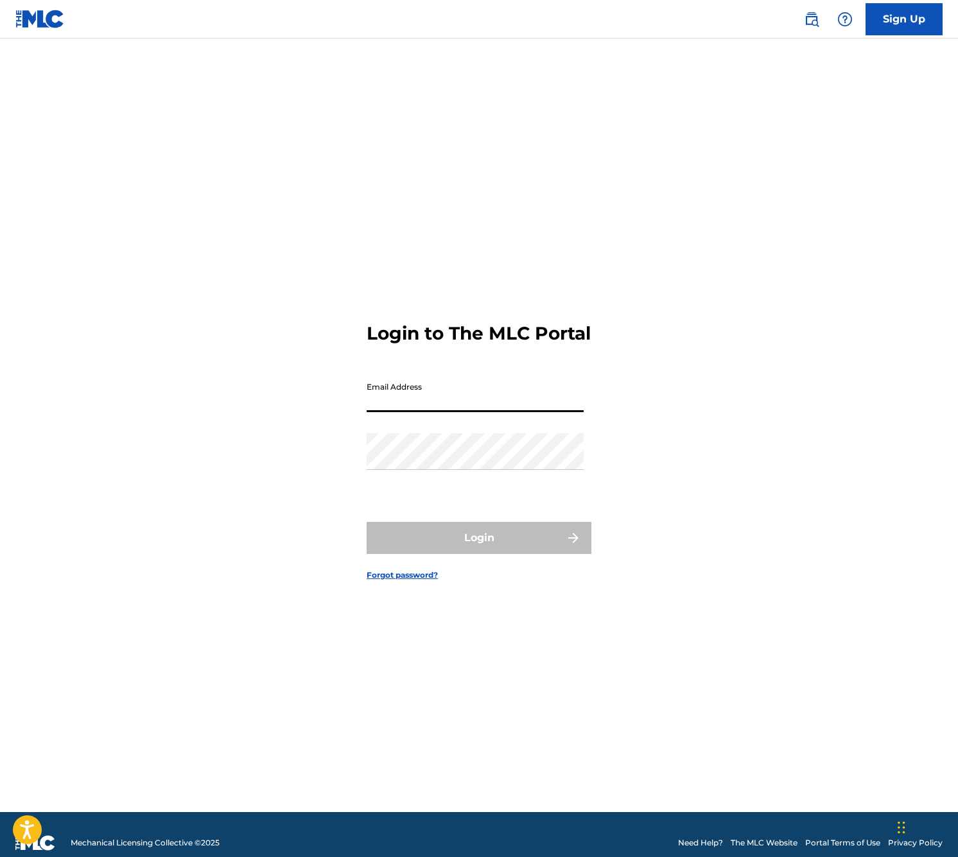
type input "[EMAIL_ADDRESS][DOMAIN_NAME]"
click at [479, 549] on button "Login" at bounding box center [479, 538] width 225 height 32
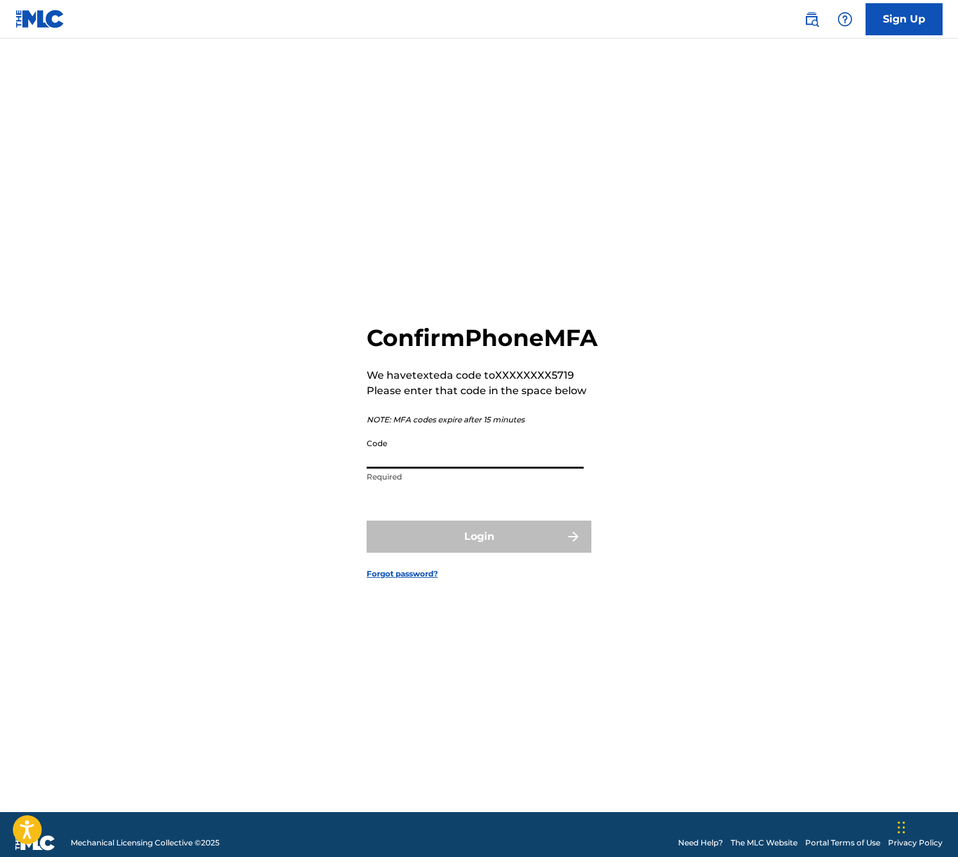
click at [417, 469] on input "Code" at bounding box center [475, 450] width 217 height 37
type input "319518"
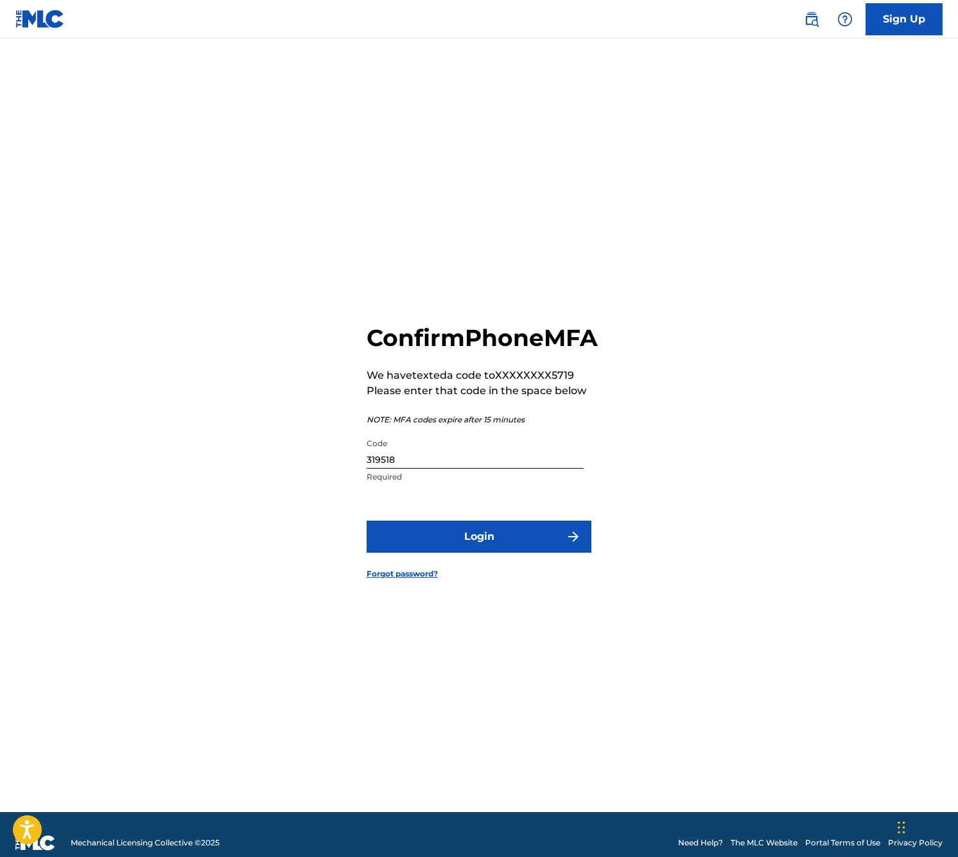
click at [471, 553] on button "Login" at bounding box center [479, 537] width 225 height 32
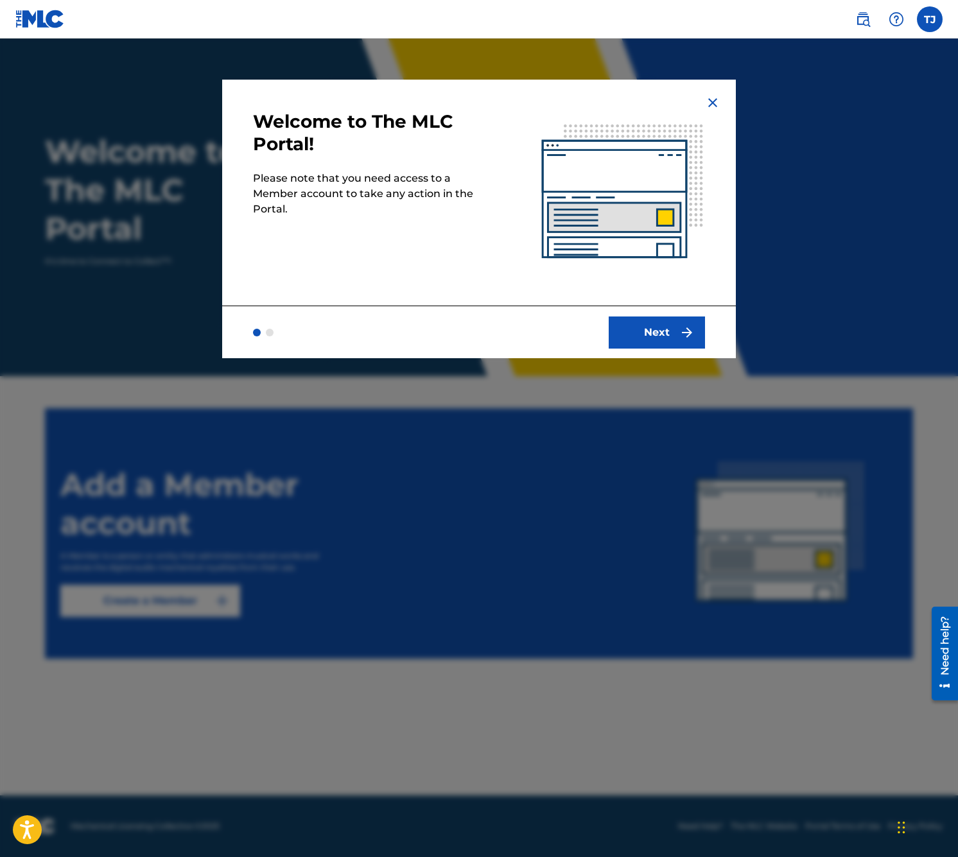
click at [652, 335] on button "Next" at bounding box center [657, 333] width 96 height 32
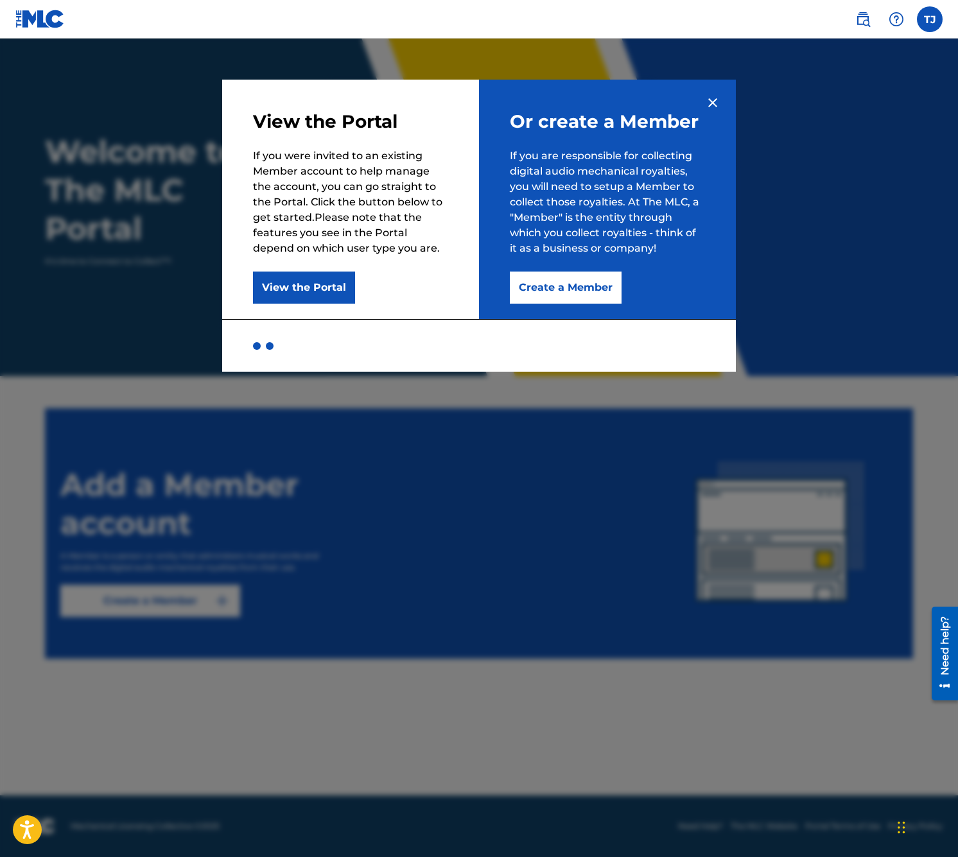
click at [578, 295] on button "Create a Member" at bounding box center [566, 288] width 112 height 32
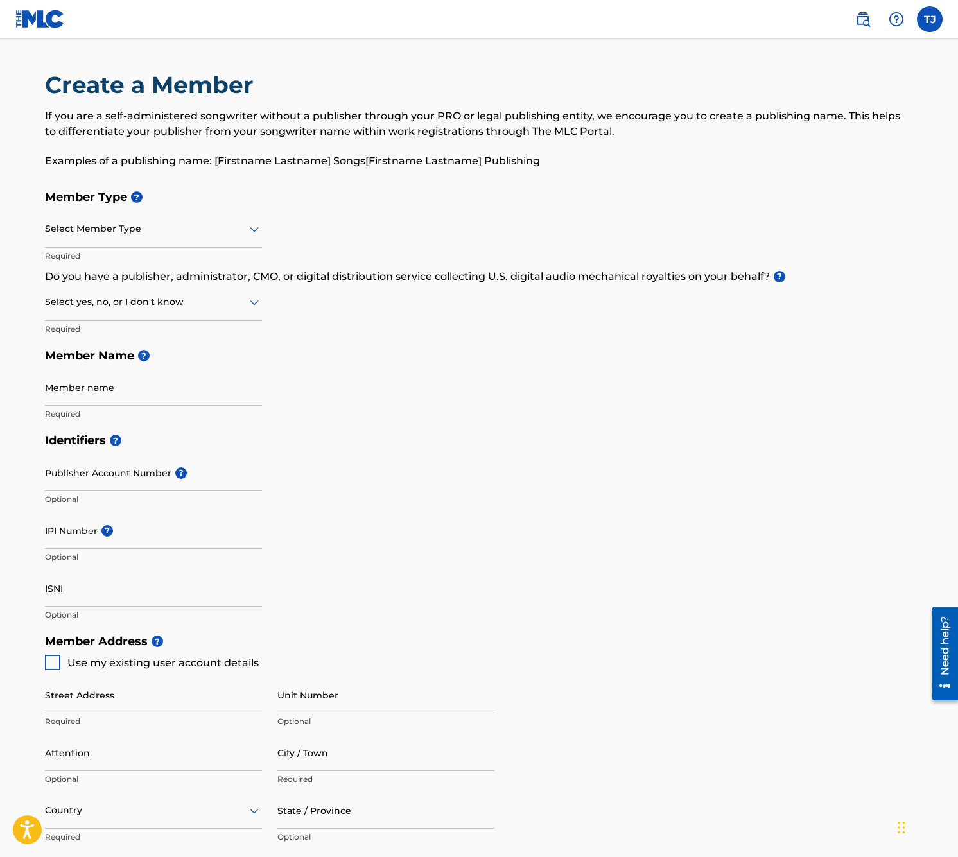
click at [110, 234] on div at bounding box center [153, 229] width 217 height 16
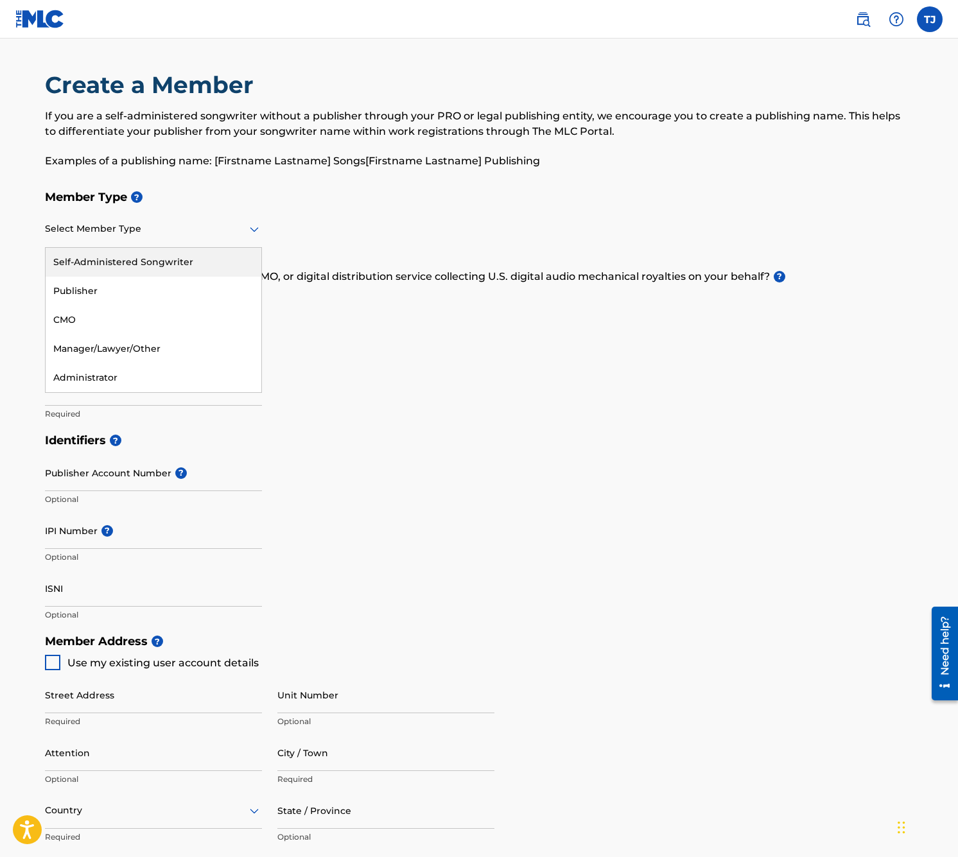
click at [160, 265] on div "Self-Administered Songwriter" at bounding box center [154, 262] width 216 height 29
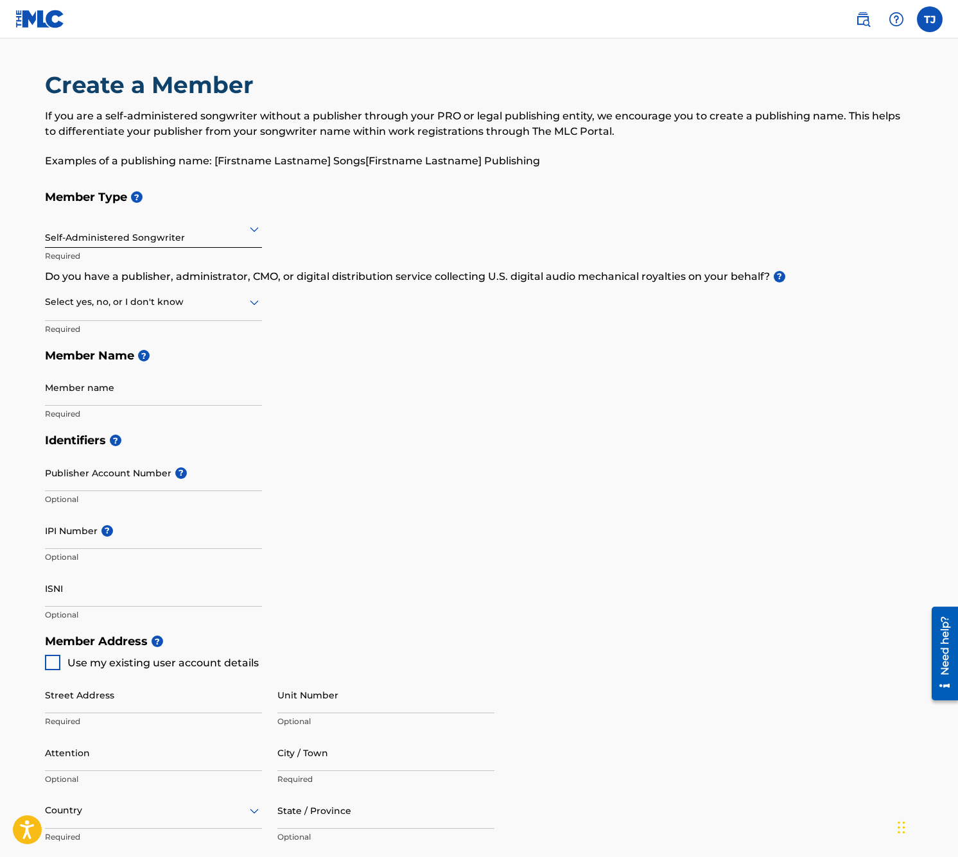
click at [142, 303] on div at bounding box center [153, 302] width 217 height 16
click at [124, 391] on div "I don't know" at bounding box center [154, 393] width 216 height 29
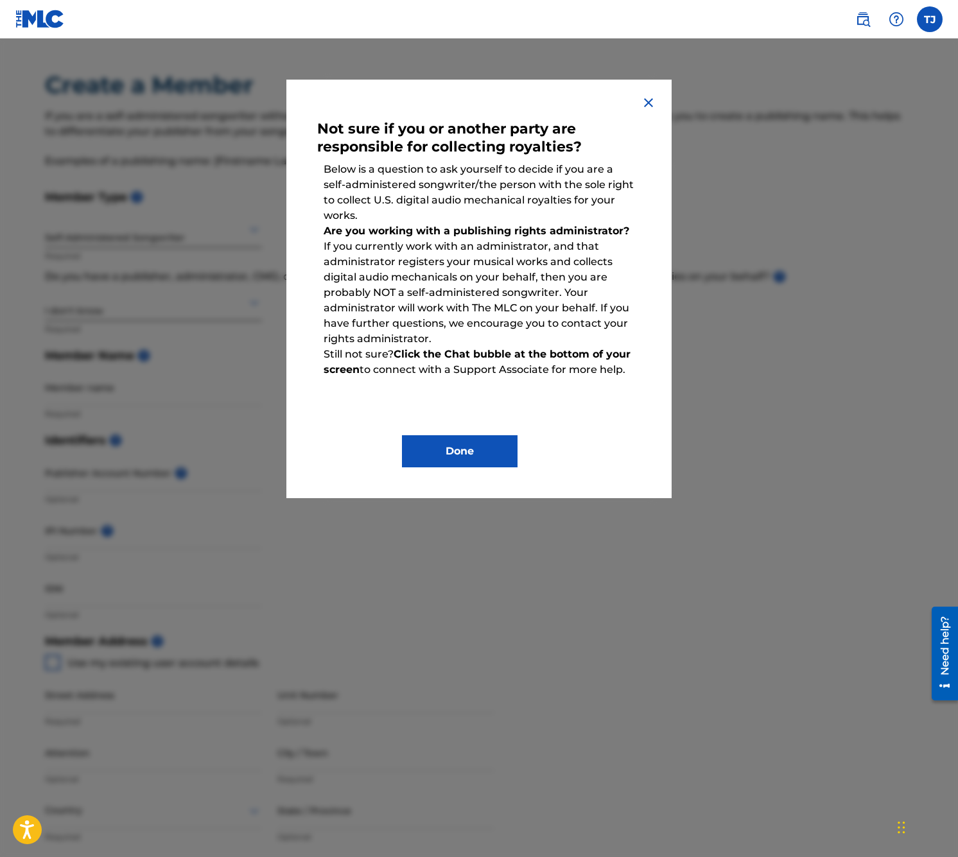
click at [466, 458] on button "Done" at bounding box center [460, 451] width 116 height 32
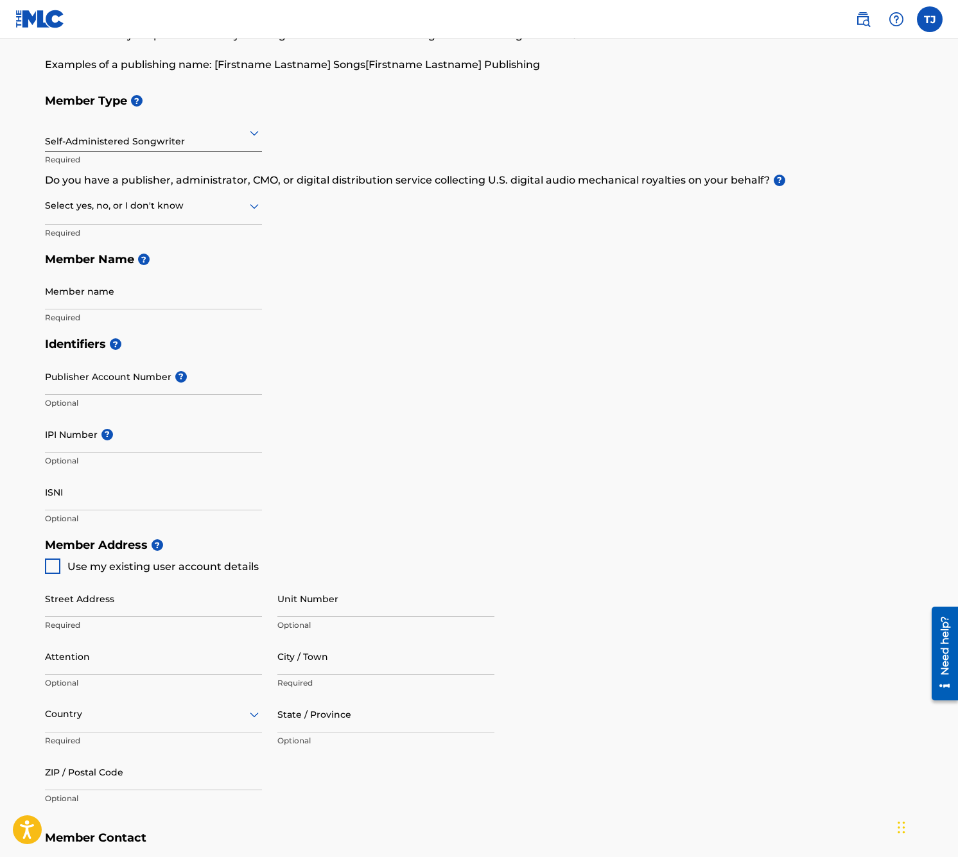
scroll to position [105, 0]
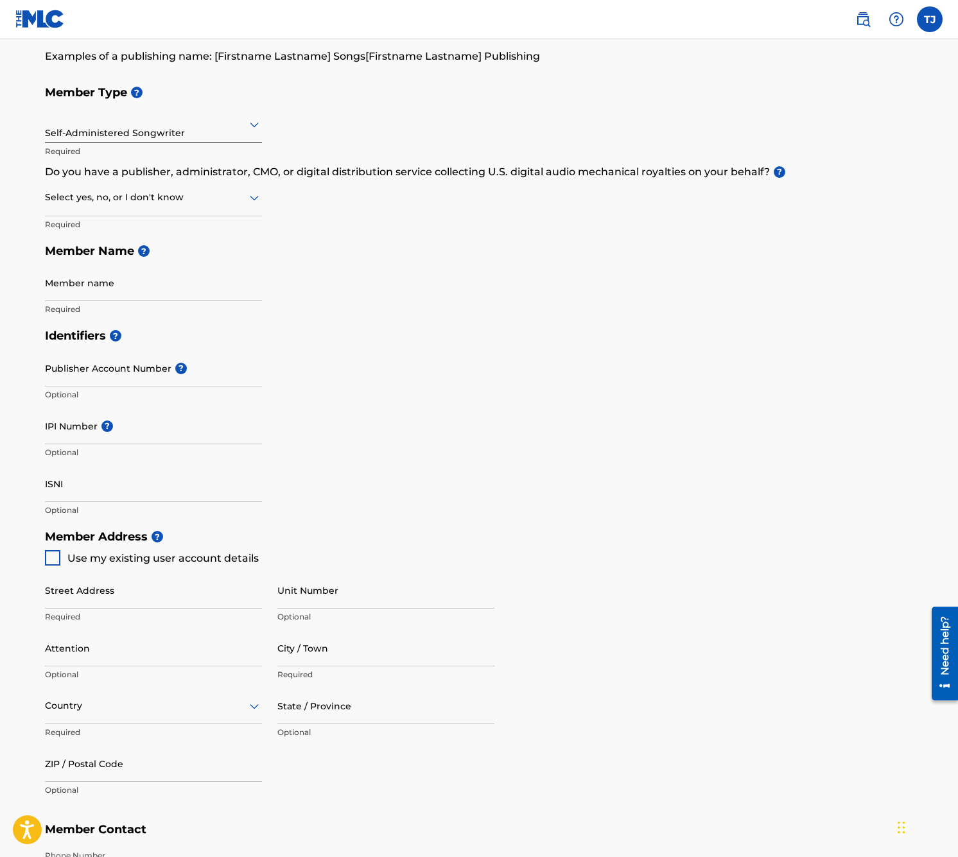
click at [229, 205] on div "Select yes, no, or I don't know" at bounding box center [153, 198] width 217 height 37
click at [169, 288] on div "I don't know" at bounding box center [154, 288] width 216 height 29
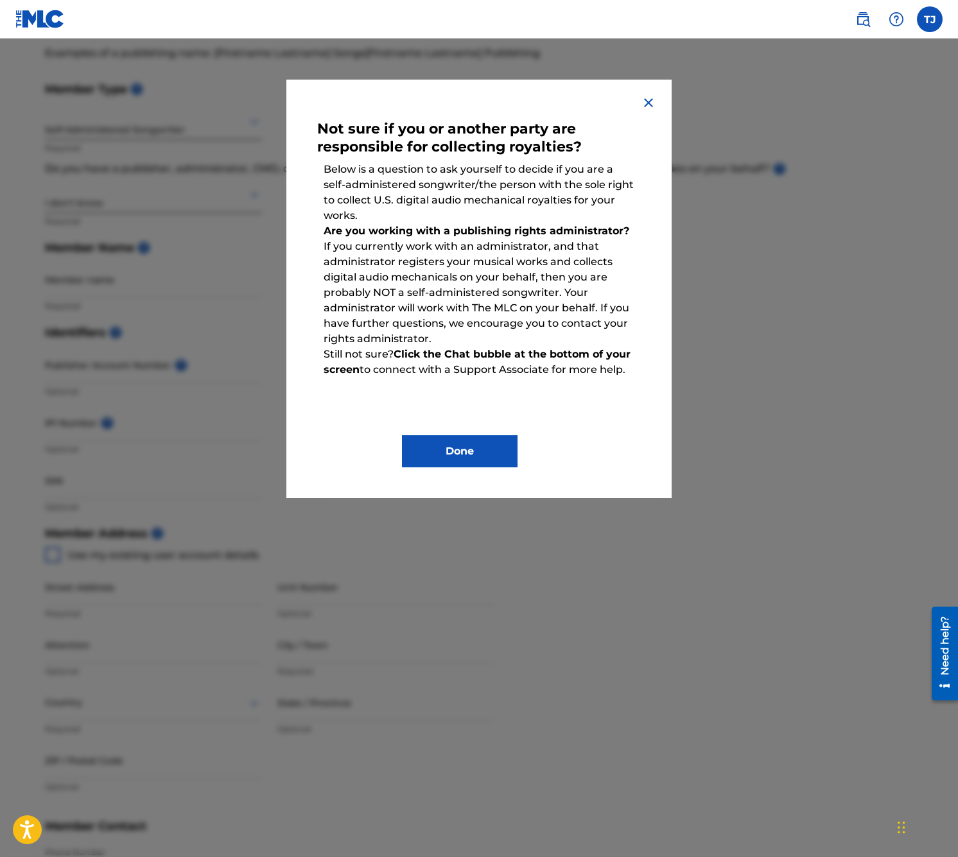
scroll to position [110, 0]
click at [428, 451] on button "Done" at bounding box center [460, 451] width 116 height 32
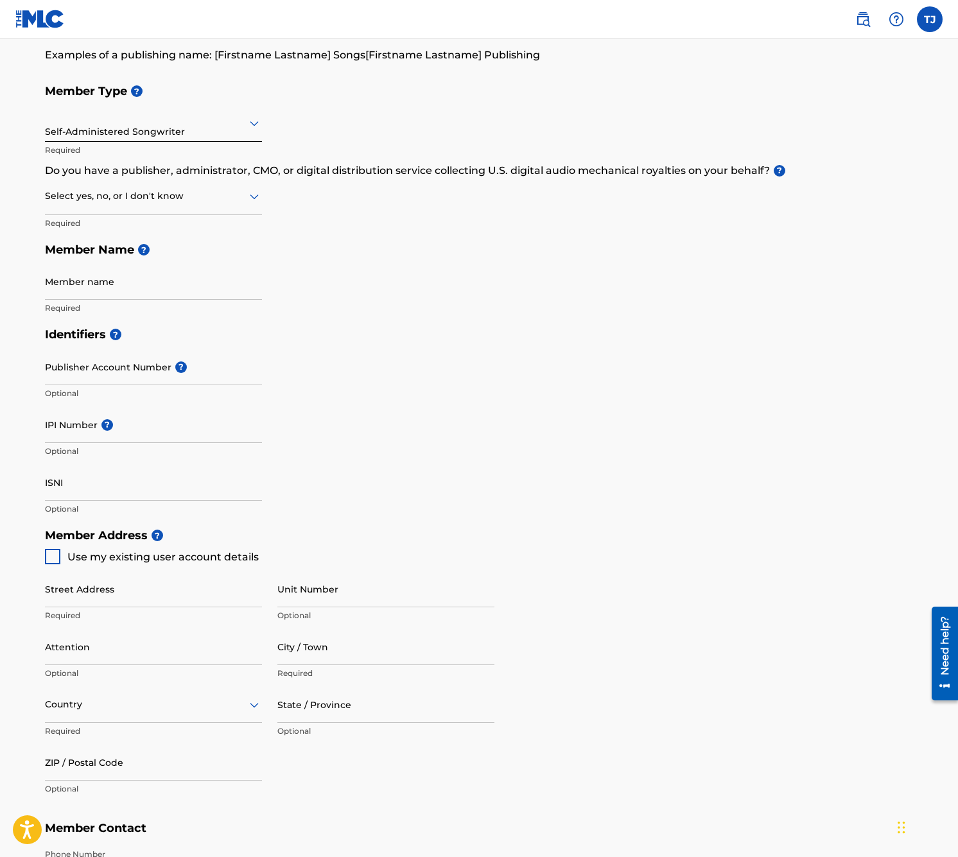
scroll to position [105, 0]
click at [137, 192] on div at bounding box center [153, 197] width 217 height 16
click at [125, 284] on div "I don't know" at bounding box center [154, 288] width 216 height 29
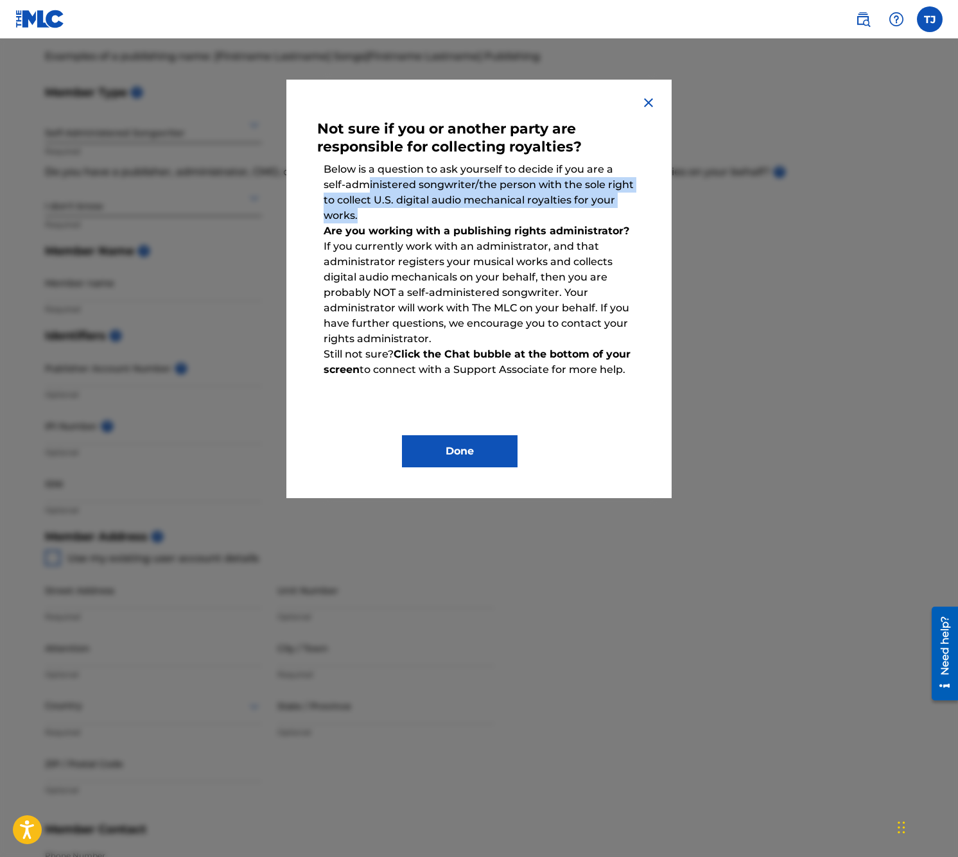
drag, startPoint x: 418, startPoint y: 187, endPoint x: 455, endPoint y: 214, distance: 46.0
click at [455, 214] on p "Below is a question to ask yourself to decide if you are a self-administered so…" at bounding box center [479, 192] width 324 height 74
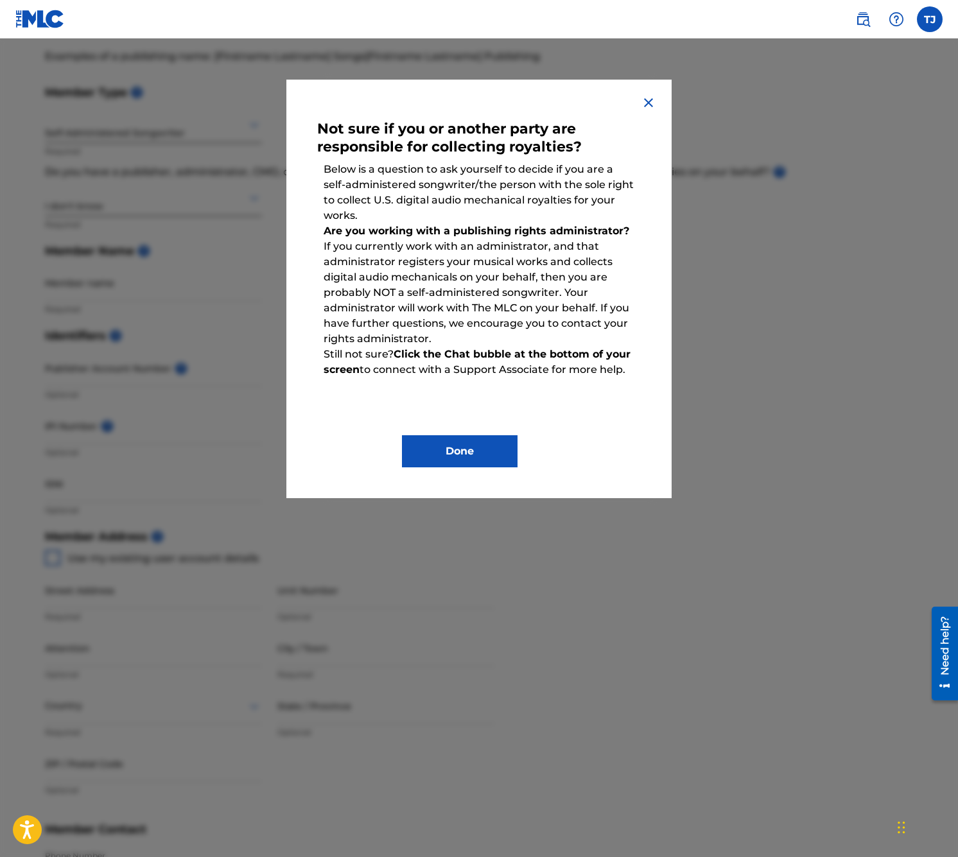
drag, startPoint x: 367, startPoint y: 230, endPoint x: 341, endPoint y: 232, distance: 25.8
click at [366, 230] on strong "Are you working with a publishing rights administrator?" at bounding box center [477, 231] width 306 height 12
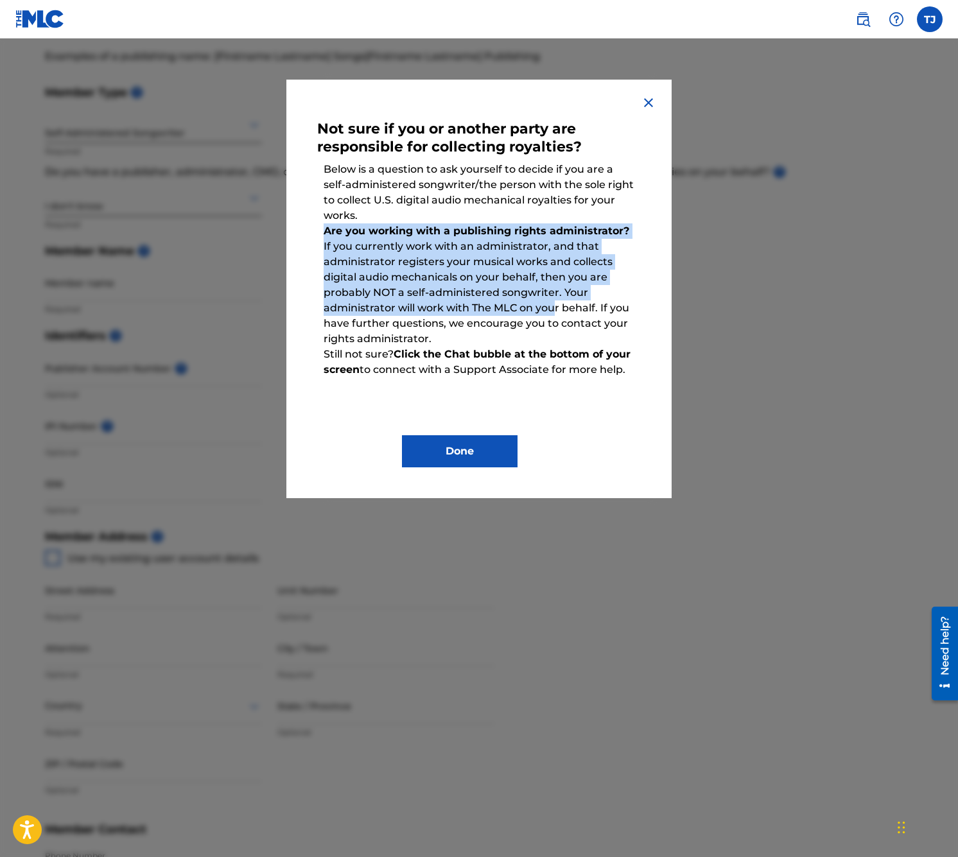
drag, startPoint x: 330, startPoint y: 230, endPoint x: 554, endPoint y: 303, distance: 235.2
click at [554, 303] on p "Are you working with a publishing rights administrator? If you currently work w…" at bounding box center [479, 285] width 324 height 136
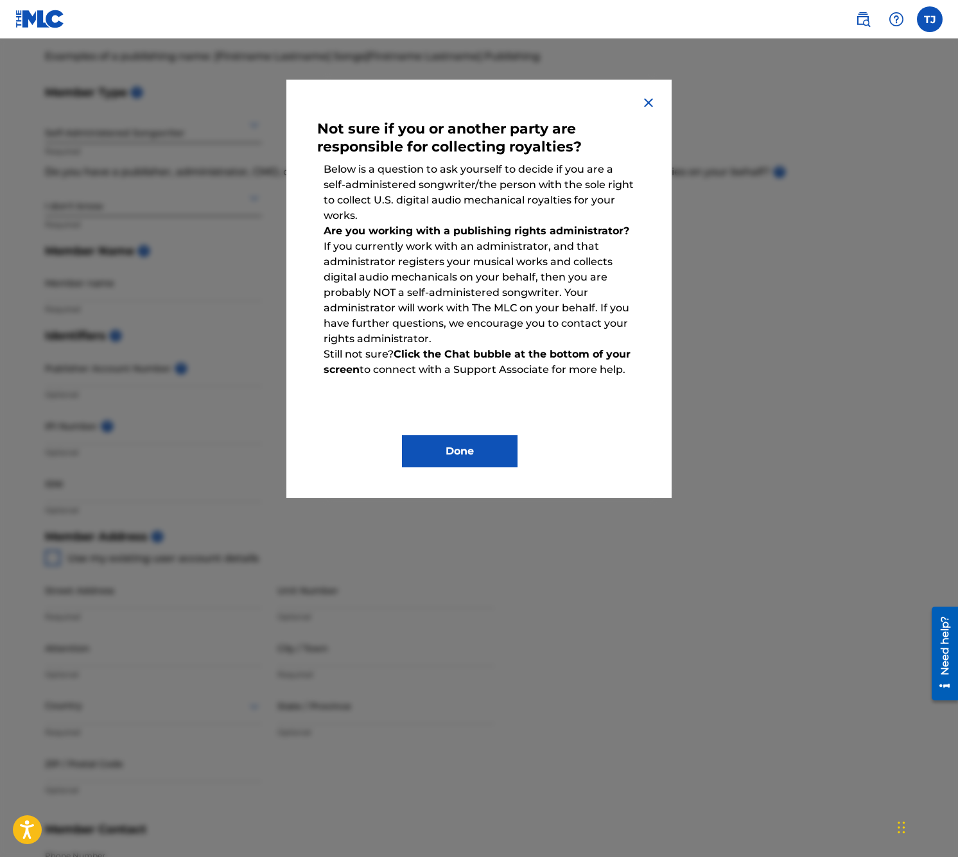
click at [555, 349] on strong "Click the Chat bubble at the bottom of your screen" at bounding box center [477, 362] width 307 height 28
click at [642, 101] on img at bounding box center [648, 102] width 15 height 15
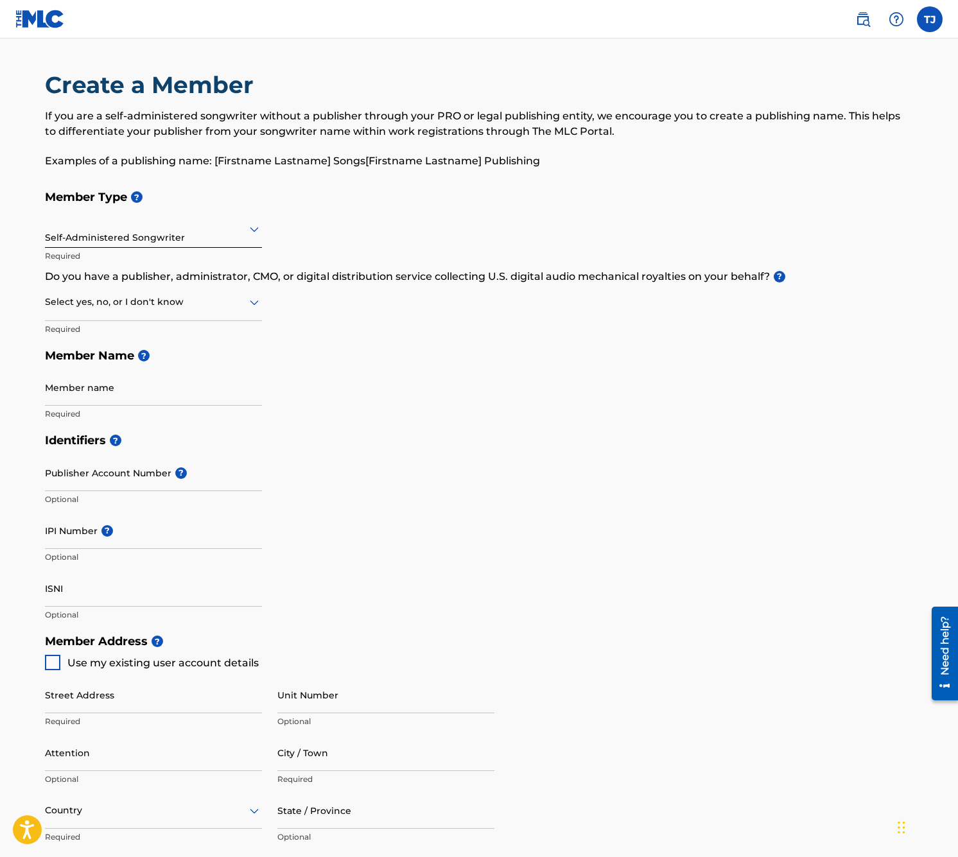
scroll to position [0, 0]
click at [247, 301] on icon at bounding box center [254, 302] width 15 height 15
click at [160, 342] on div "Yes" at bounding box center [154, 335] width 216 height 29
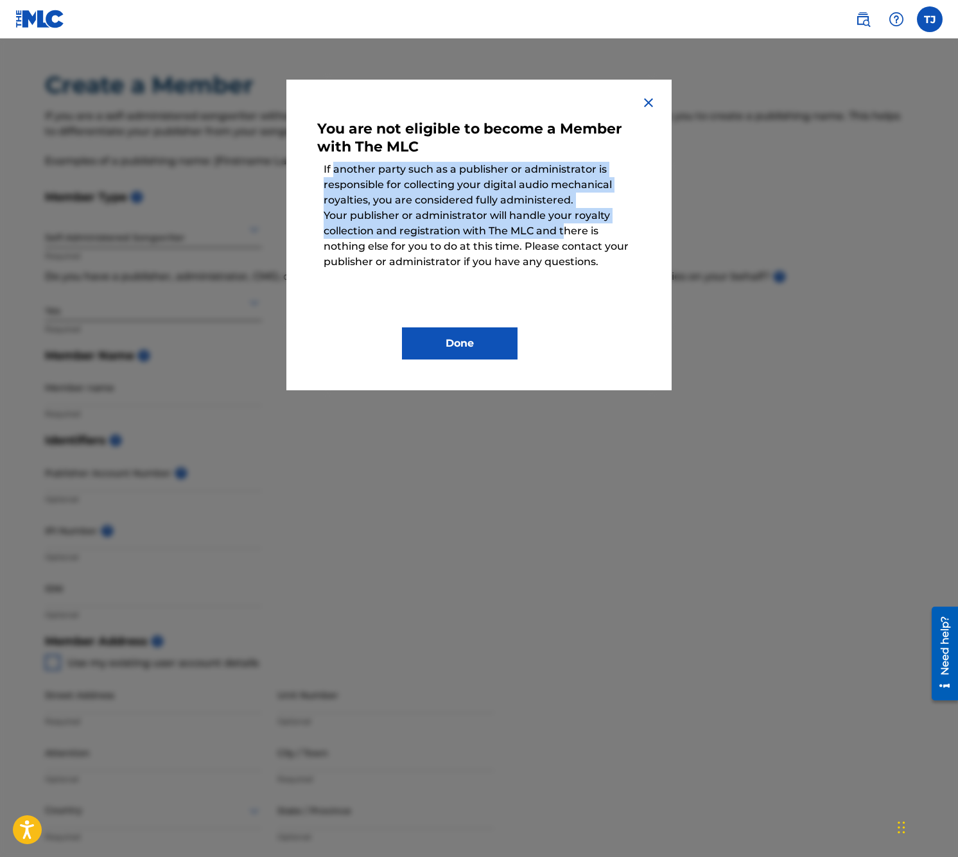
drag, startPoint x: 352, startPoint y: 169, endPoint x: 567, endPoint y: 231, distance: 223.8
click at [567, 231] on div "You are not eligible to become a Member with The MLC If another party such as a…" at bounding box center [479, 234] width 324 height 249
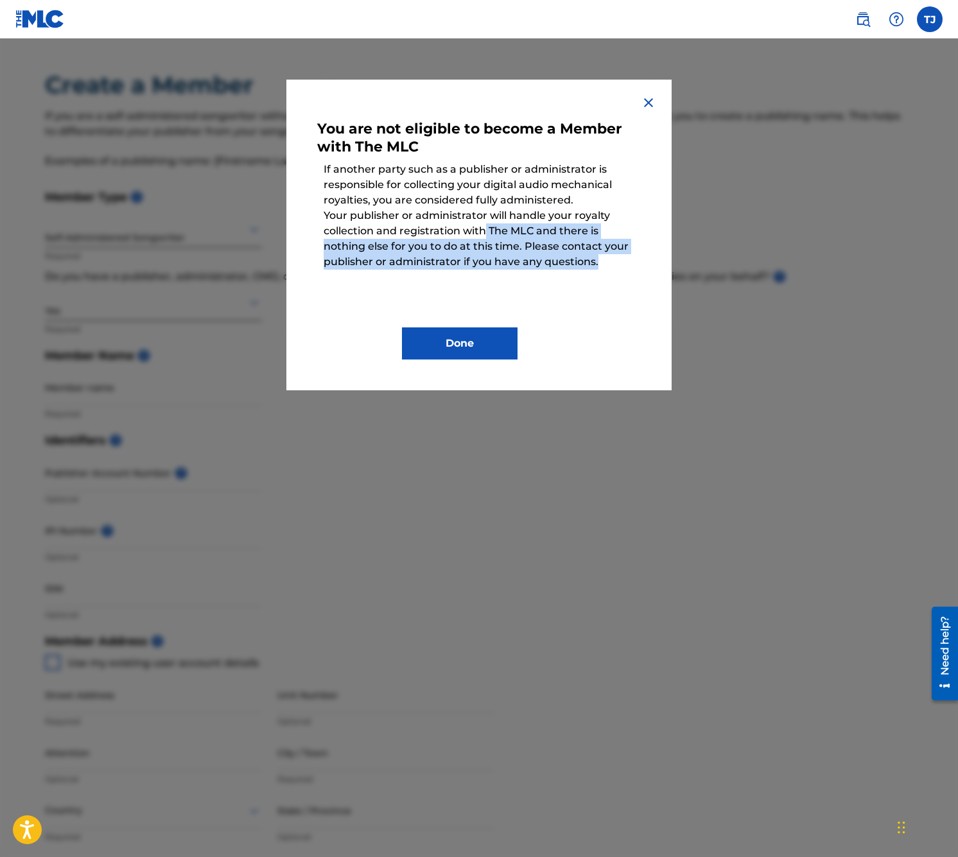
drag, startPoint x: 487, startPoint y: 228, endPoint x: 593, endPoint y: 264, distance: 111.9
click at [612, 259] on p "Your publisher or administrator will handle your royalty collection and registr…" at bounding box center [479, 239] width 324 height 74
click at [475, 349] on button "Done" at bounding box center [460, 344] width 116 height 32
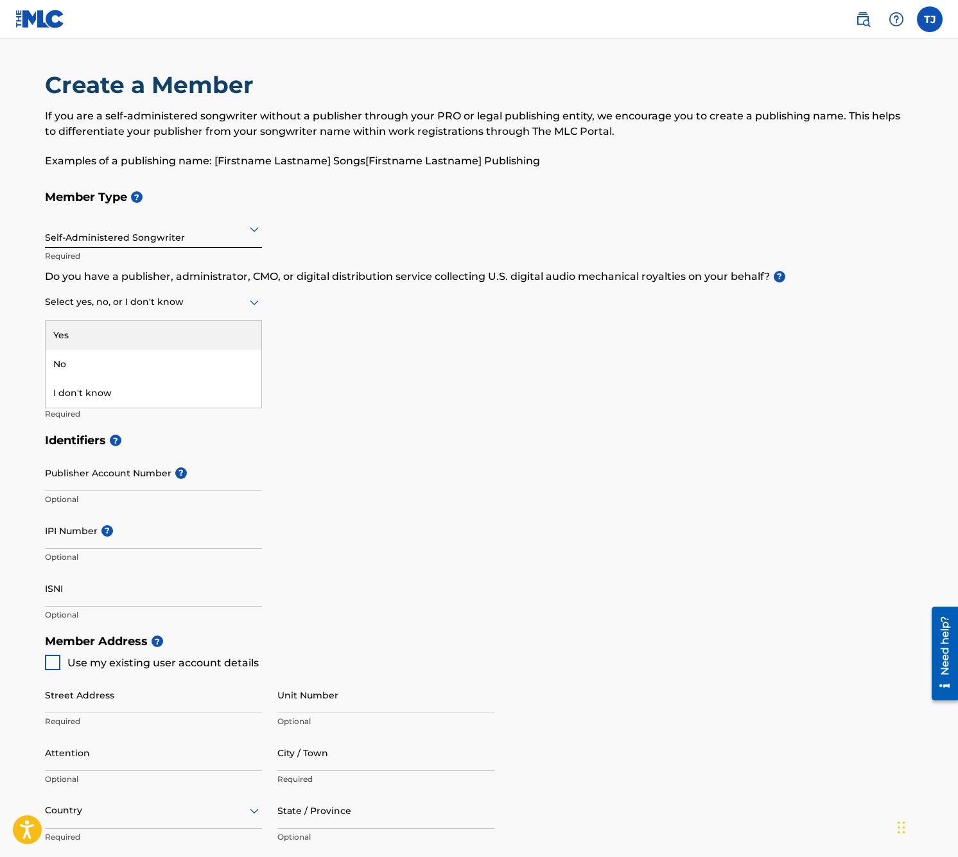
click at [213, 307] on div at bounding box center [153, 302] width 217 height 16
click at [179, 356] on div "No" at bounding box center [154, 364] width 216 height 29
click at [222, 307] on div at bounding box center [153, 302] width 217 height 16
click at [301, 333] on div "Member Type ? Self-Administered Songwriter Required Do you have a publisher, ad…" at bounding box center [479, 305] width 868 height 243
drag, startPoint x: 241, startPoint y: 308, endPoint x: 214, endPoint y: 309, distance: 27.0
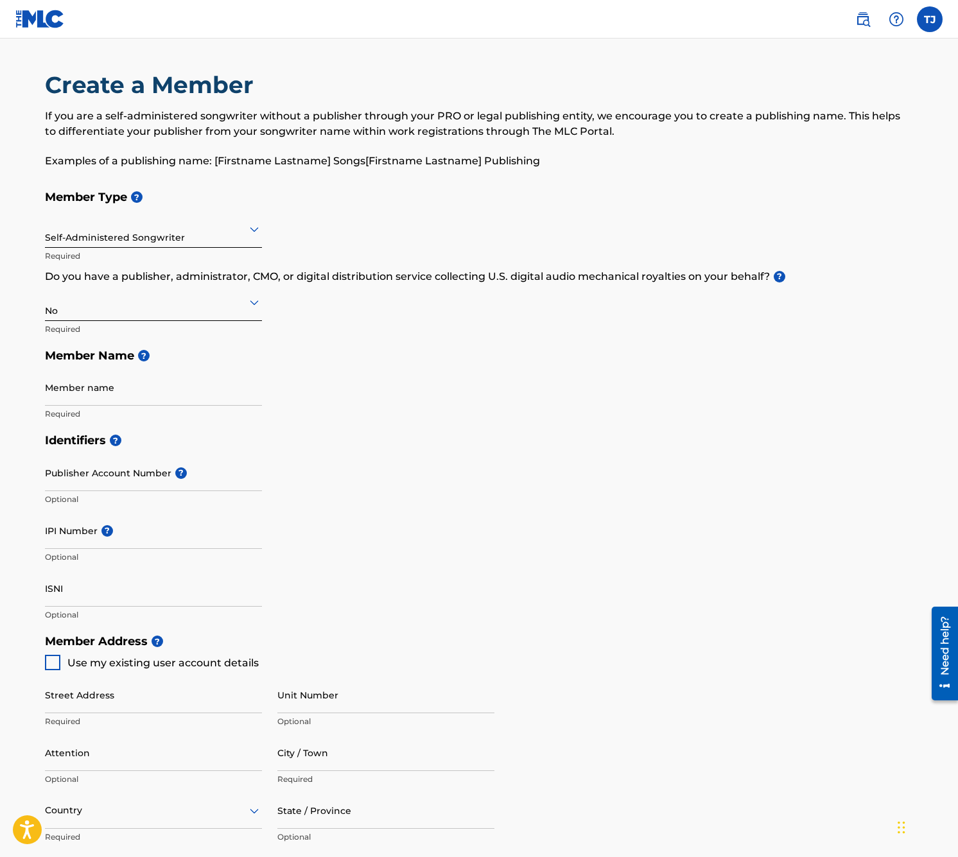
click at [240, 308] on div at bounding box center [153, 302] width 217 height 16
click at [140, 338] on div "Yes" at bounding box center [154, 335] width 216 height 29
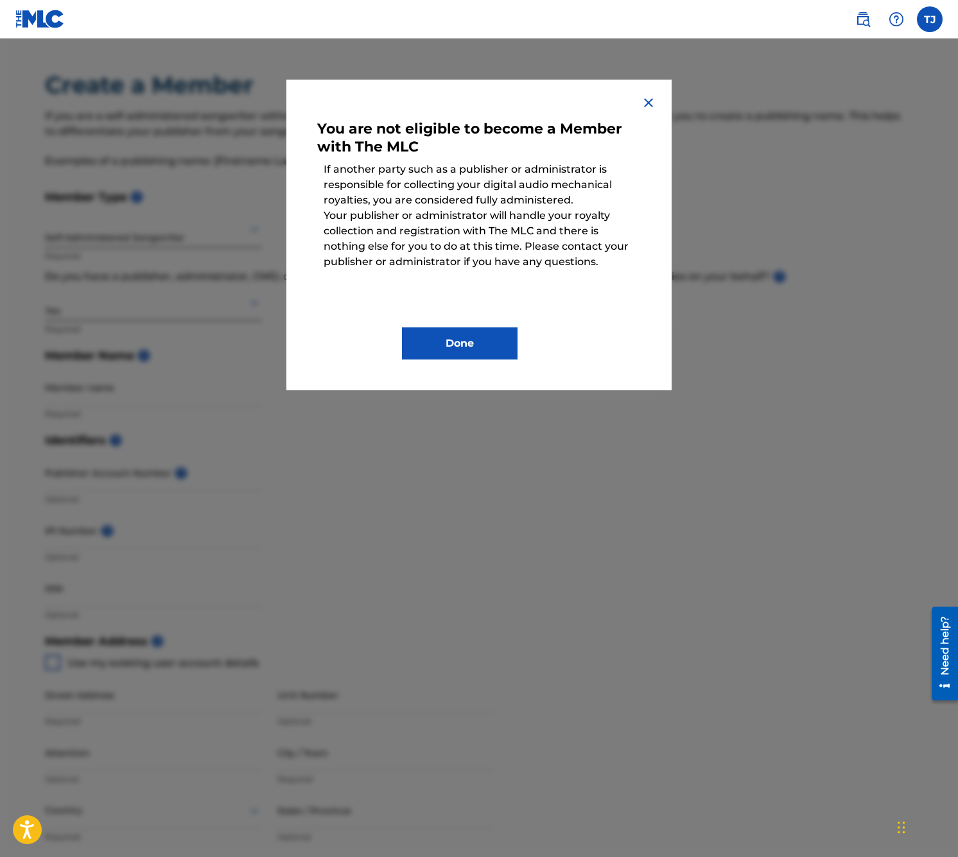
drag, startPoint x: 484, startPoint y: 341, endPoint x: 378, endPoint y: 328, distance: 107.5
click at [483, 341] on button "Done" at bounding box center [460, 344] width 116 height 32
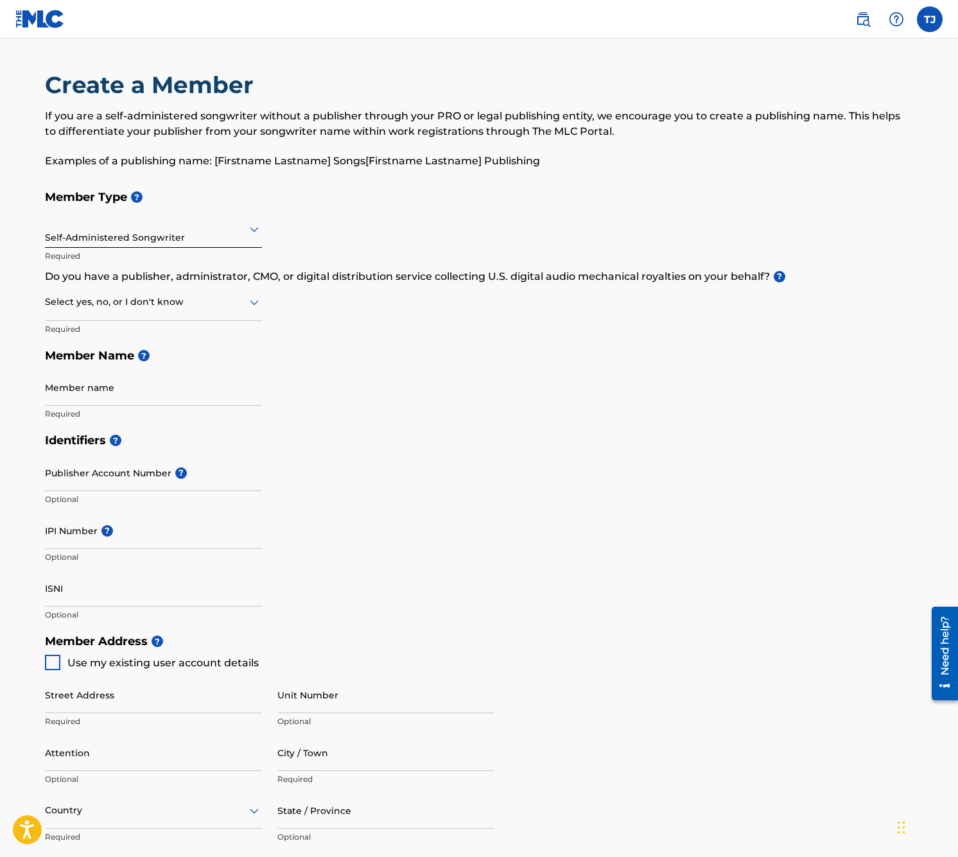
click at [241, 308] on div at bounding box center [153, 302] width 217 height 16
click at [192, 359] on div "No" at bounding box center [154, 364] width 216 height 29
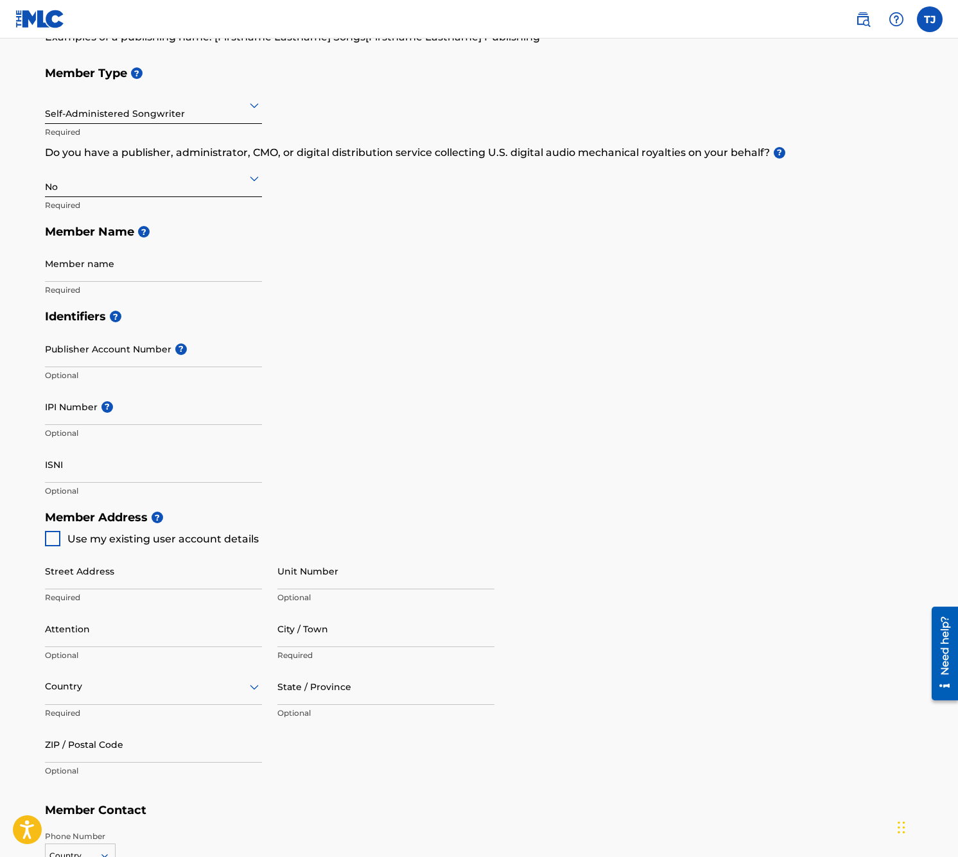
scroll to position [108, 0]
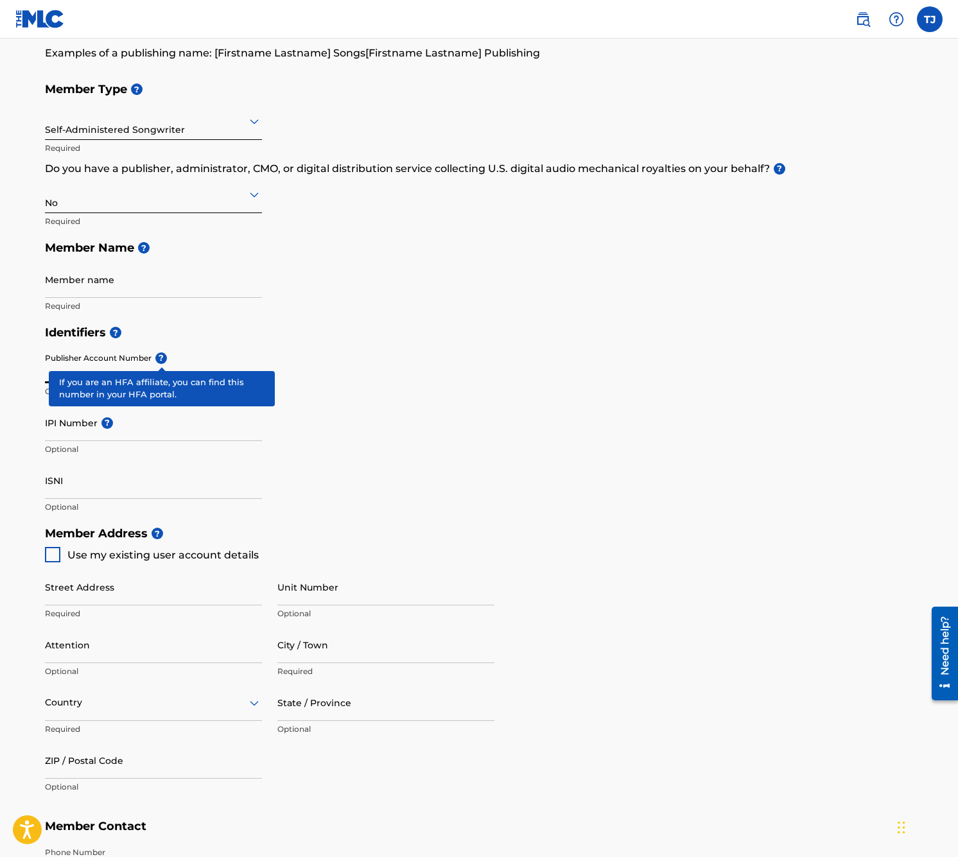
drag, startPoint x: 64, startPoint y: 365, endPoint x: 163, endPoint y: 365, distance: 99.5
click at [166, 362] on div "Publisher Account Number ? Optional" at bounding box center [153, 376] width 217 height 58
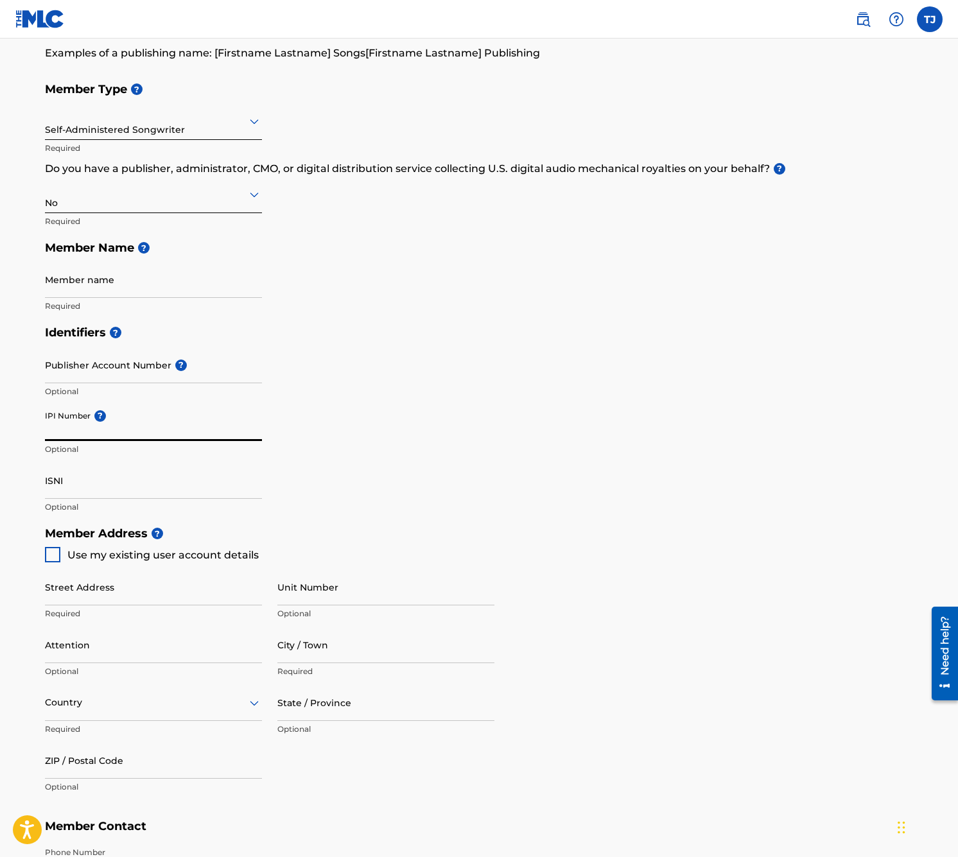
click at [66, 420] on input "IPI Number ?" at bounding box center [153, 423] width 217 height 37
drag, startPoint x: 71, startPoint y: 471, endPoint x: 138, endPoint y: 470, distance: 66.8
click at [77, 471] on input "ISNI" at bounding box center [153, 480] width 217 height 37
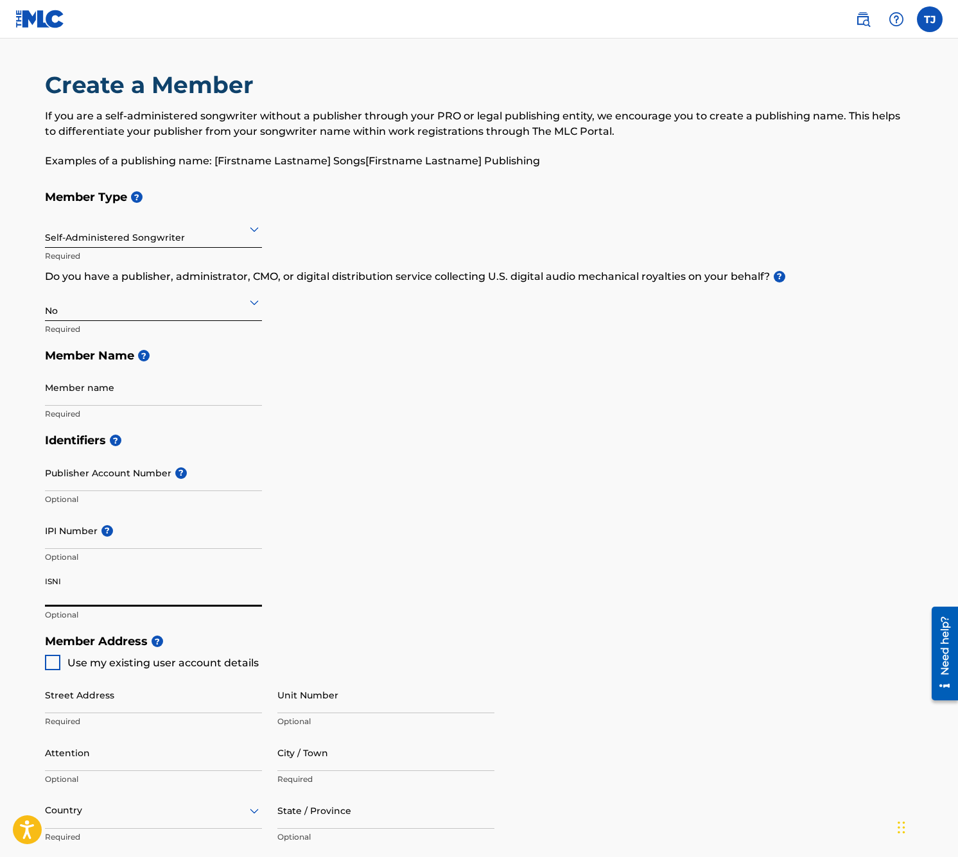
scroll to position [0, 0]
